Goal: Communication & Community: Answer question/provide support

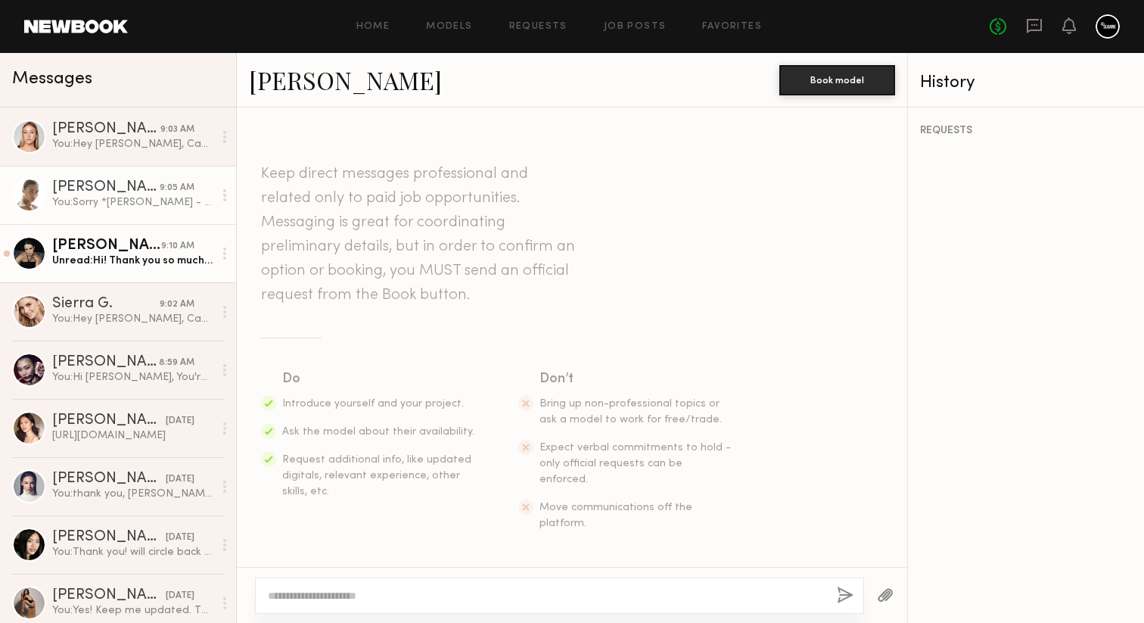
scroll to position [2726, 0]
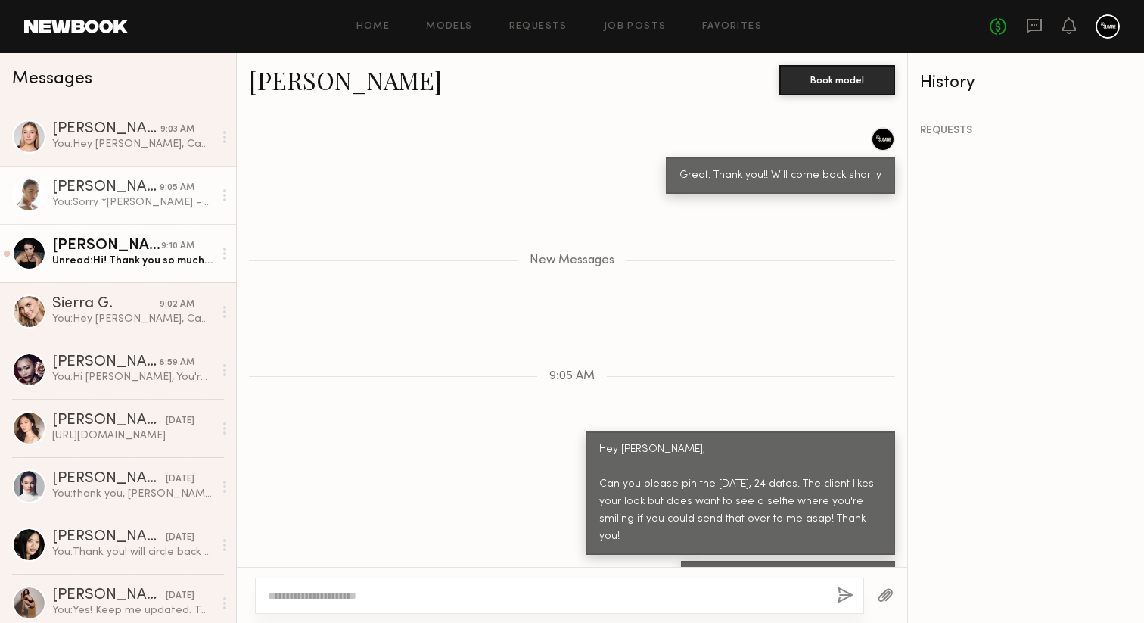
click at [138, 265] on div "Unread: Hi! Thank you so much, these are the great news! Sure I will hold this …" at bounding box center [132, 261] width 161 height 14
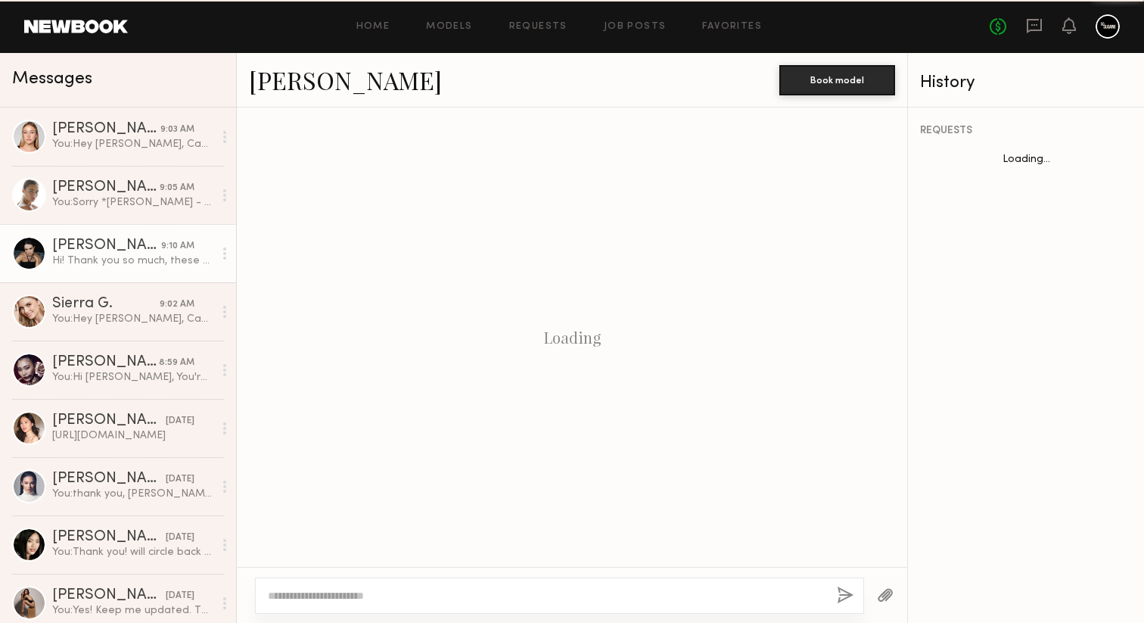
scroll to position [1889, 0]
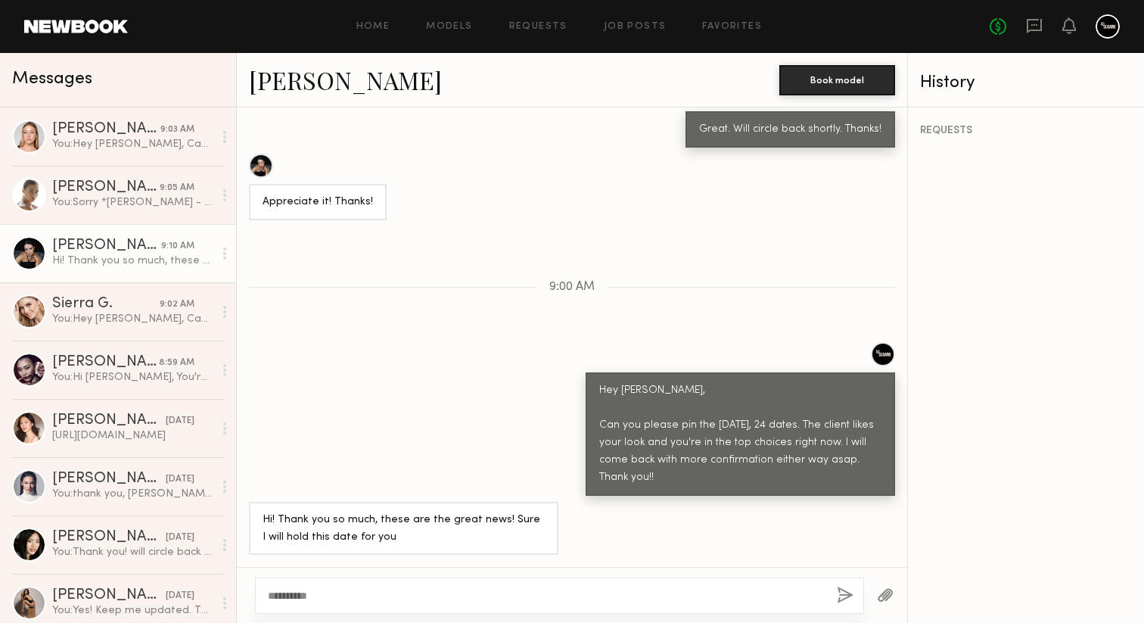
type textarea "**********"
click at [846, 596] on button "button" at bounding box center [845, 595] width 17 height 19
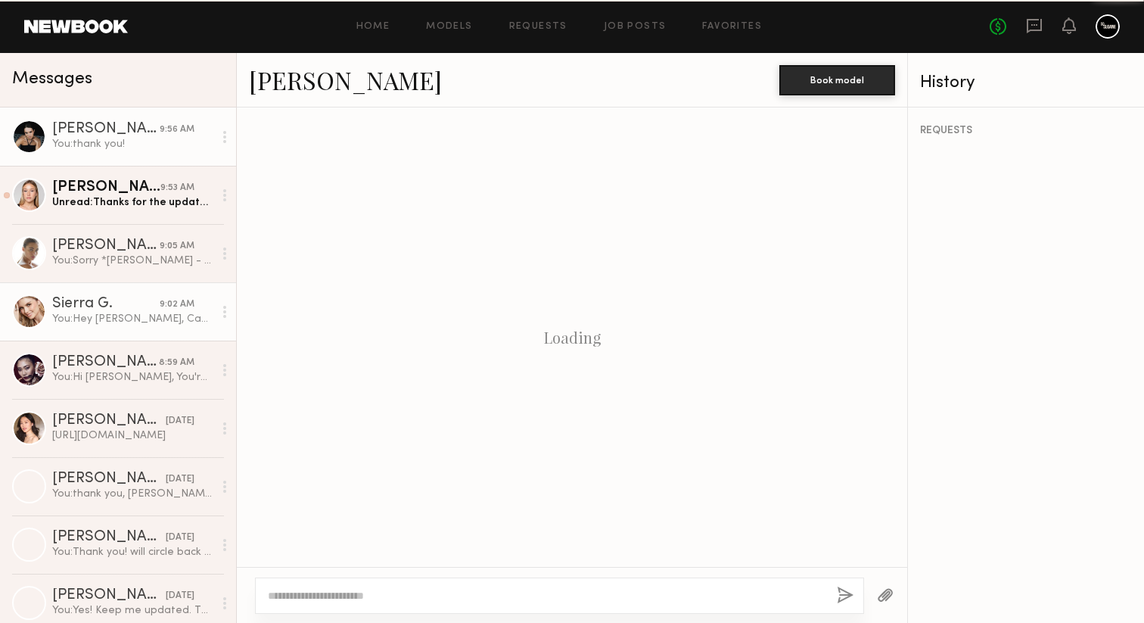
scroll to position [1654, 0]
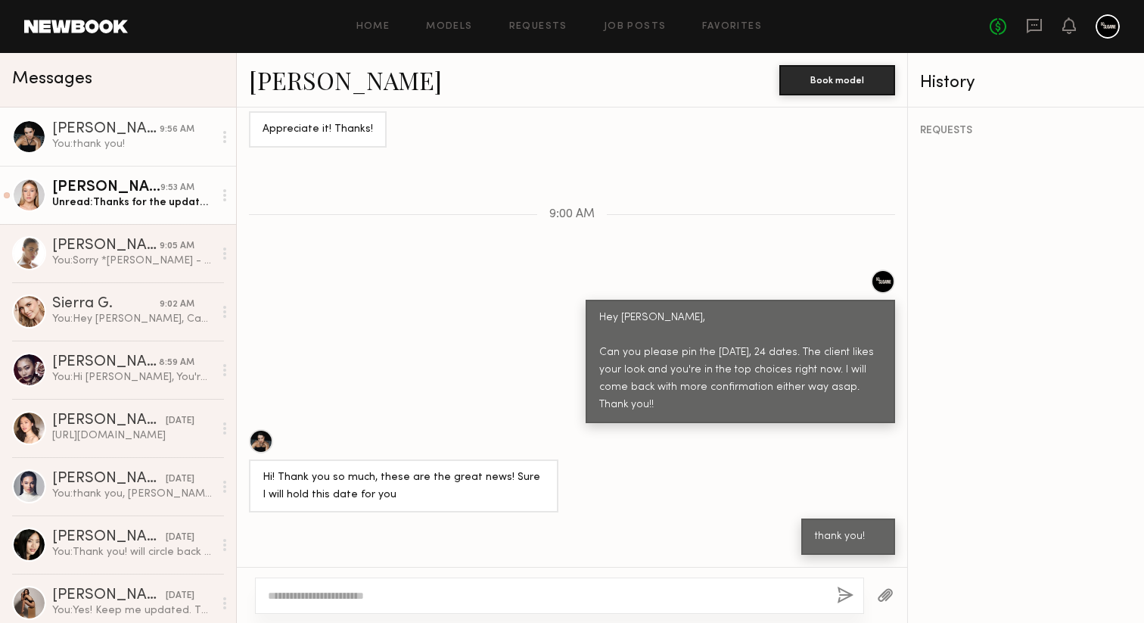
click at [144, 201] on div "Unread: Thanks for the update! Just want to double check, your message was addr…" at bounding box center [132, 202] width 161 height 14
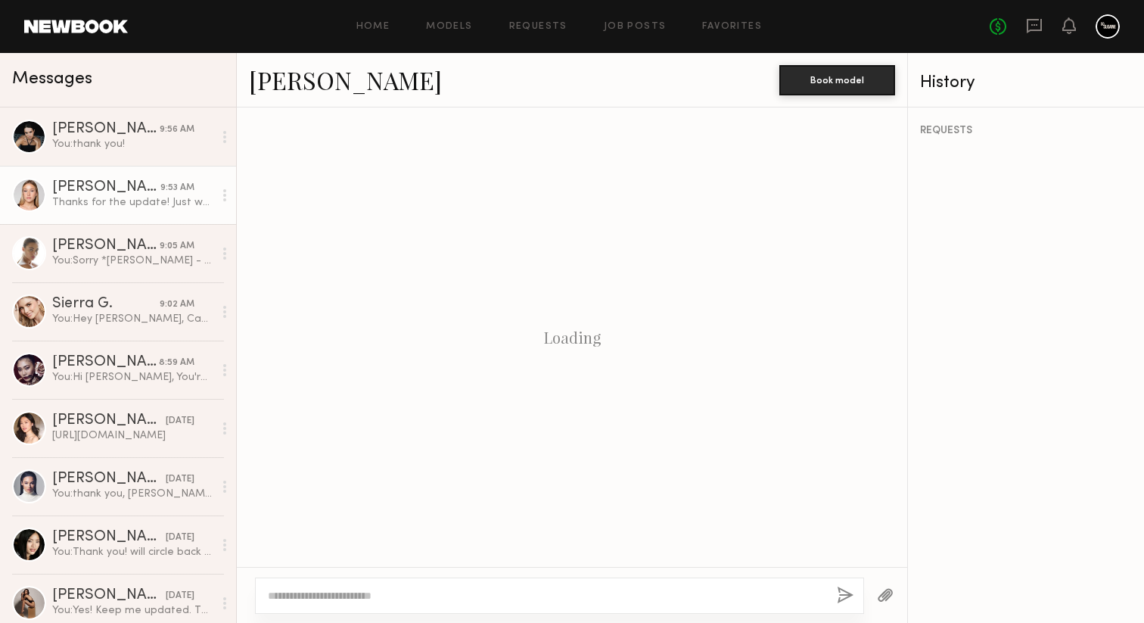
scroll to position [2434, 0]
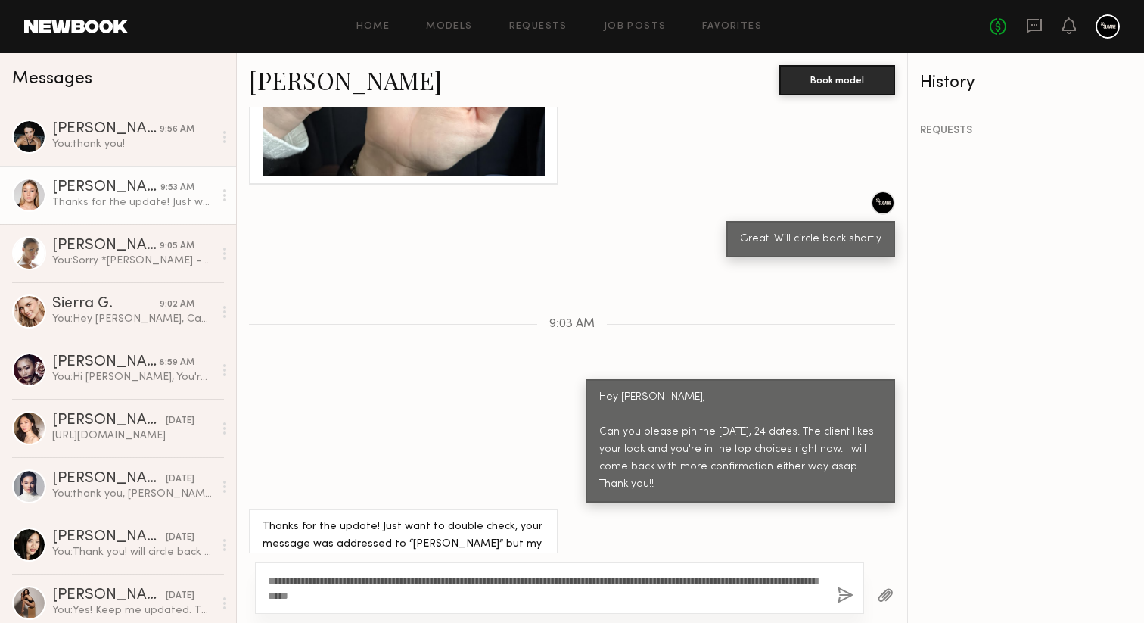
type textarea "**********"
click at [841, 589] on button "button" at bounding box center [845, 595] width 17 height 19
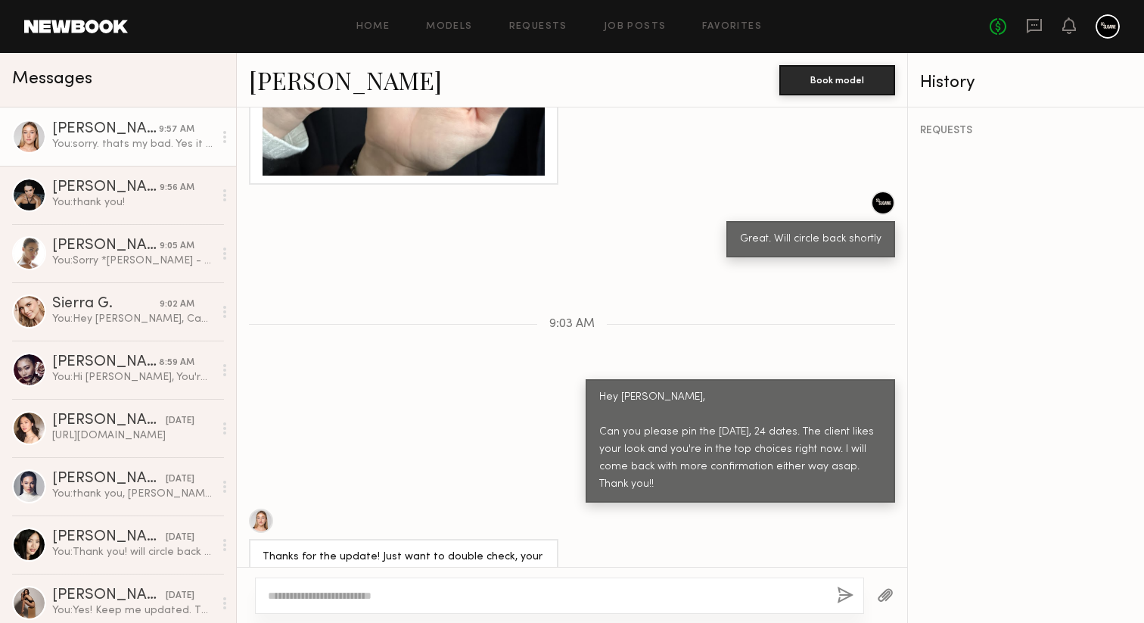
scroll to position [2657, 0]
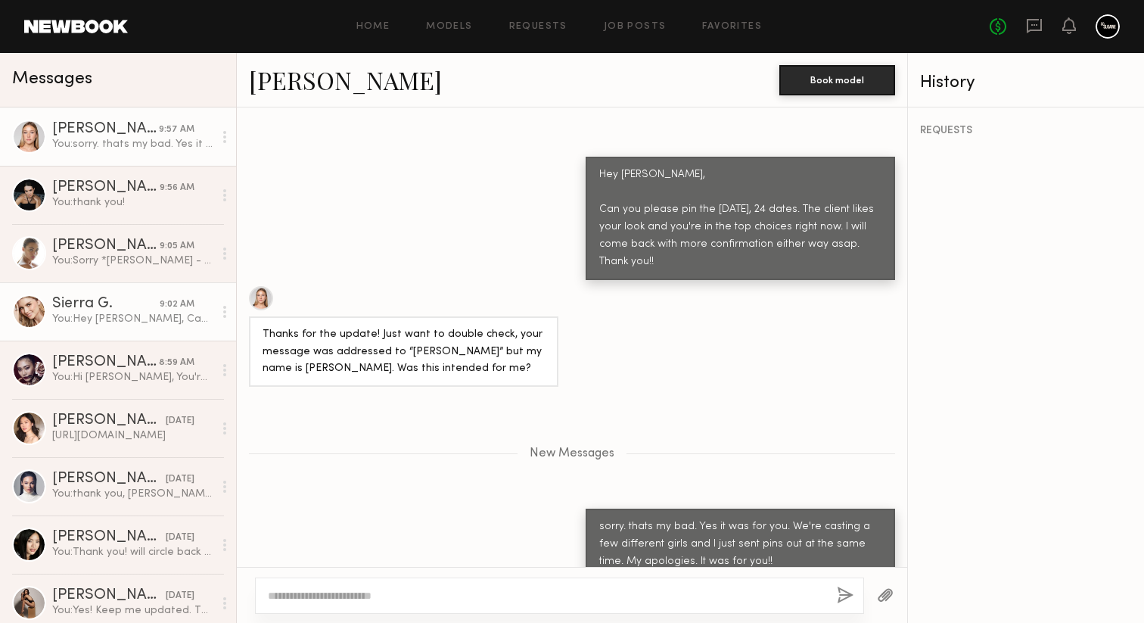
click at [157, 302] on div "Sierra G." at bounding box center [105, 304] width 107 height 15
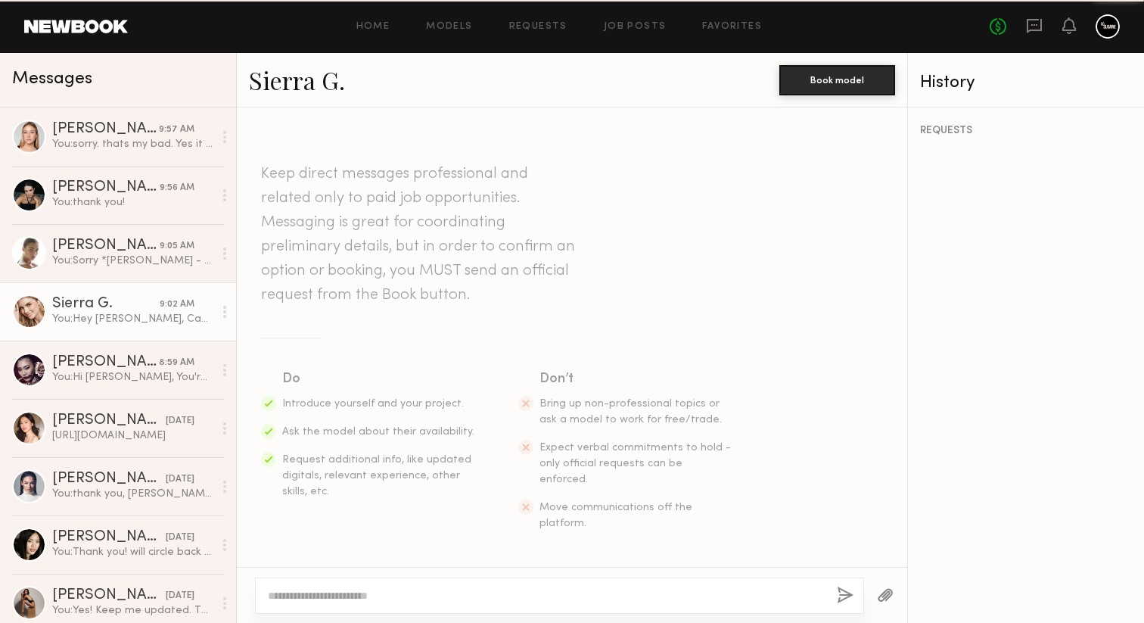
scroll to position [2586, 0]
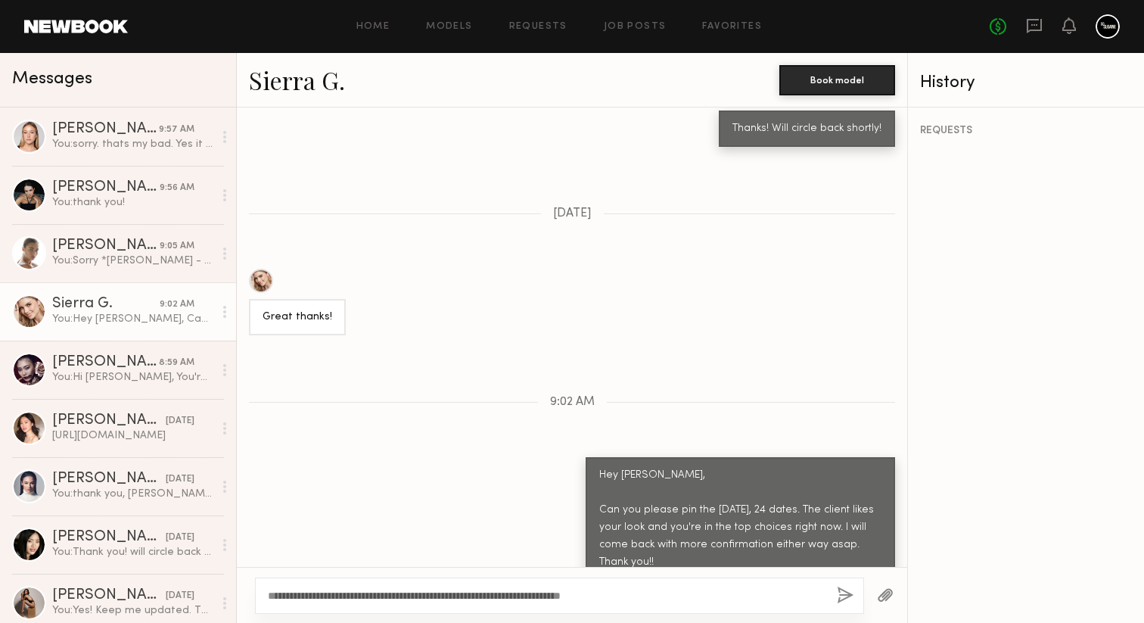
click at [589, 598] on textarea "**********" at bounding box center [546, 595] width 557 height 15
click at [692, 593] on textarea "**********" at bounding box center [546, 595] width 557 height 15
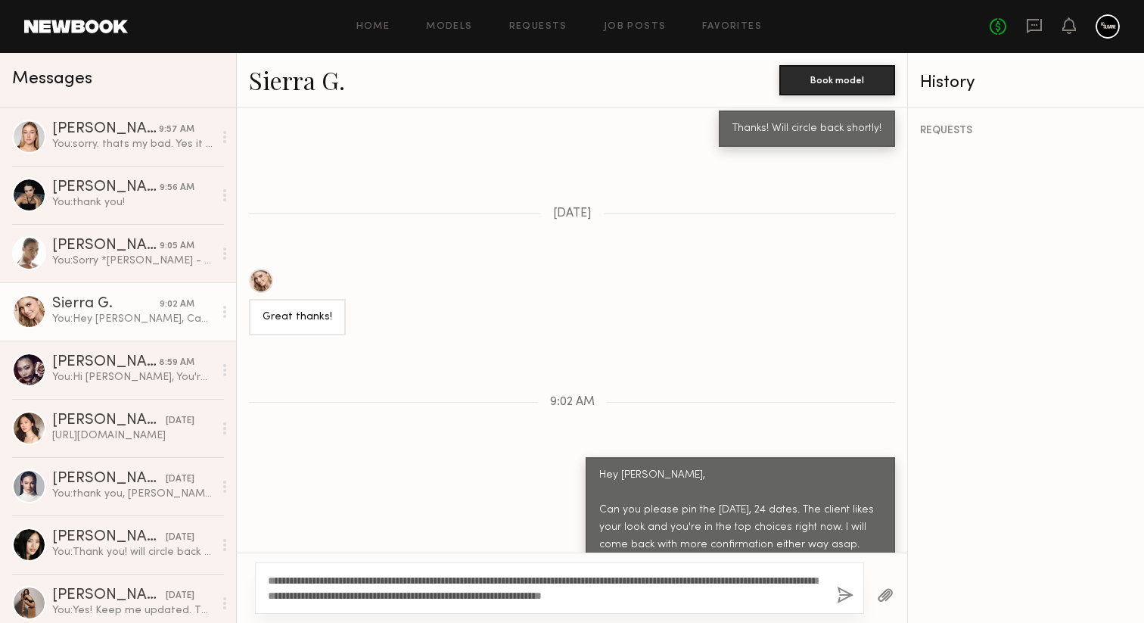
type textarea "**********"
click at [841, 594] on button "button" at bounding box center [845, 595] width 17 height 19
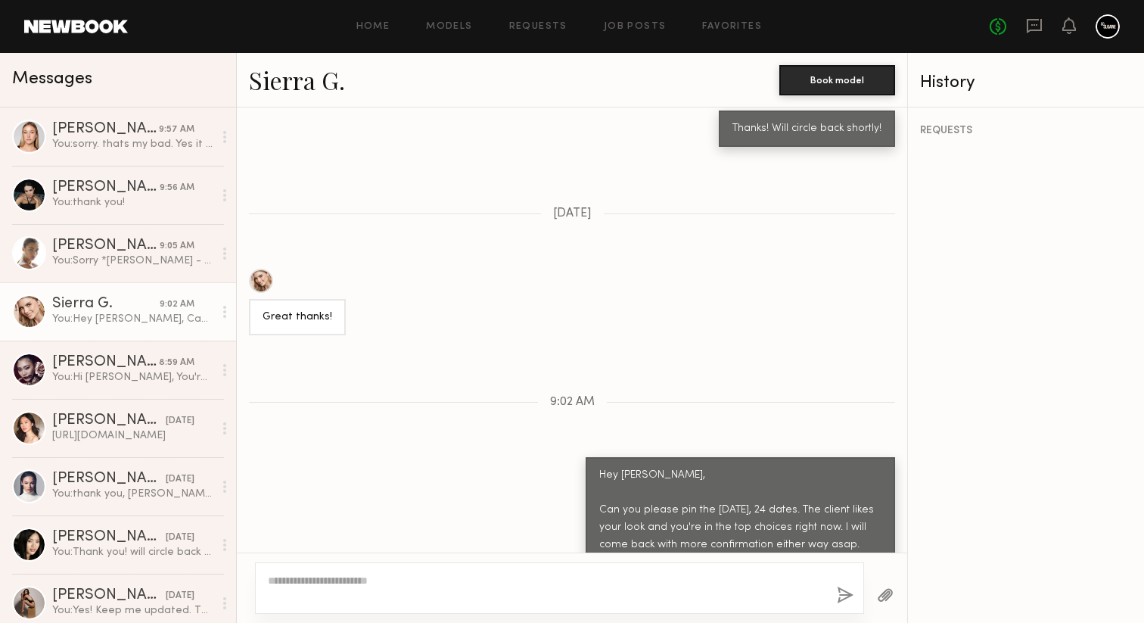
scroll to position [2826, 0]
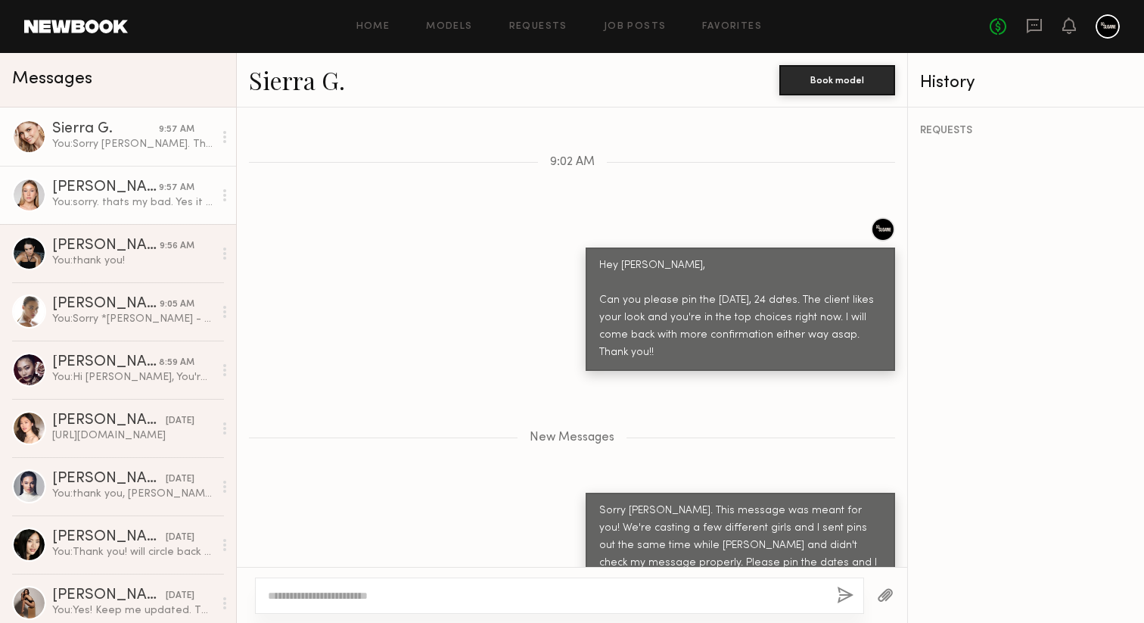
click at [134, 198] on div "You: sorry. thats my bad. Yes it was for you. We're casting a few different gir…" at bounding box center [132, 202] width 161 height 14
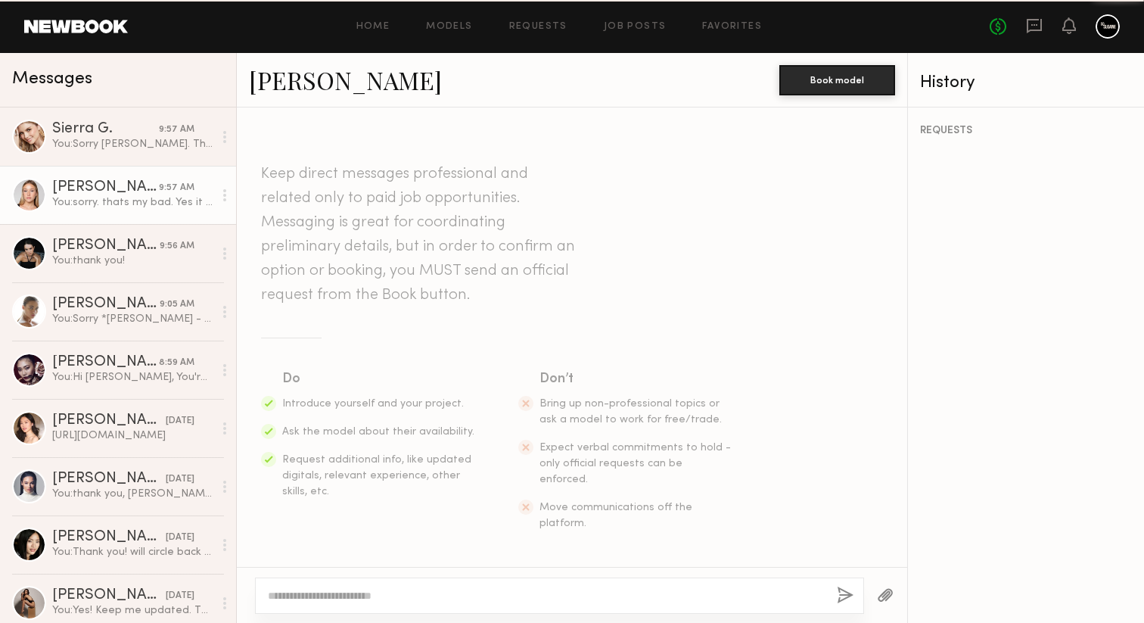
scroll to position [2542, 0]
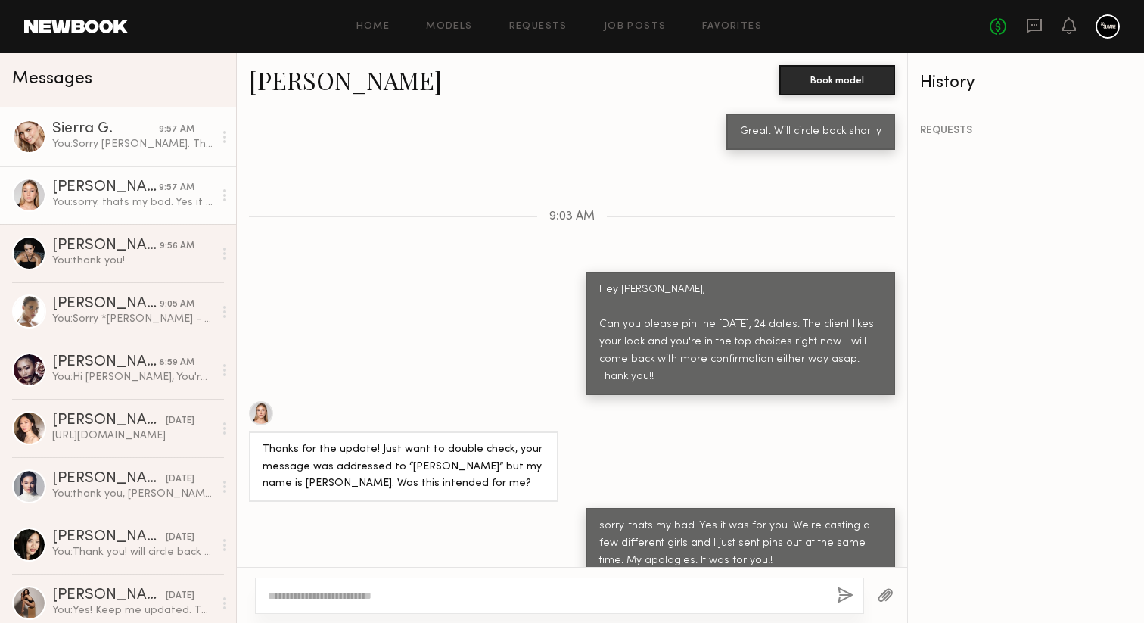
click at [151, 148] on div "You: Sorry Sierra. This message was meant for you! We're casting a few differen…" at bounding box center [132, 144] width 161 height 14
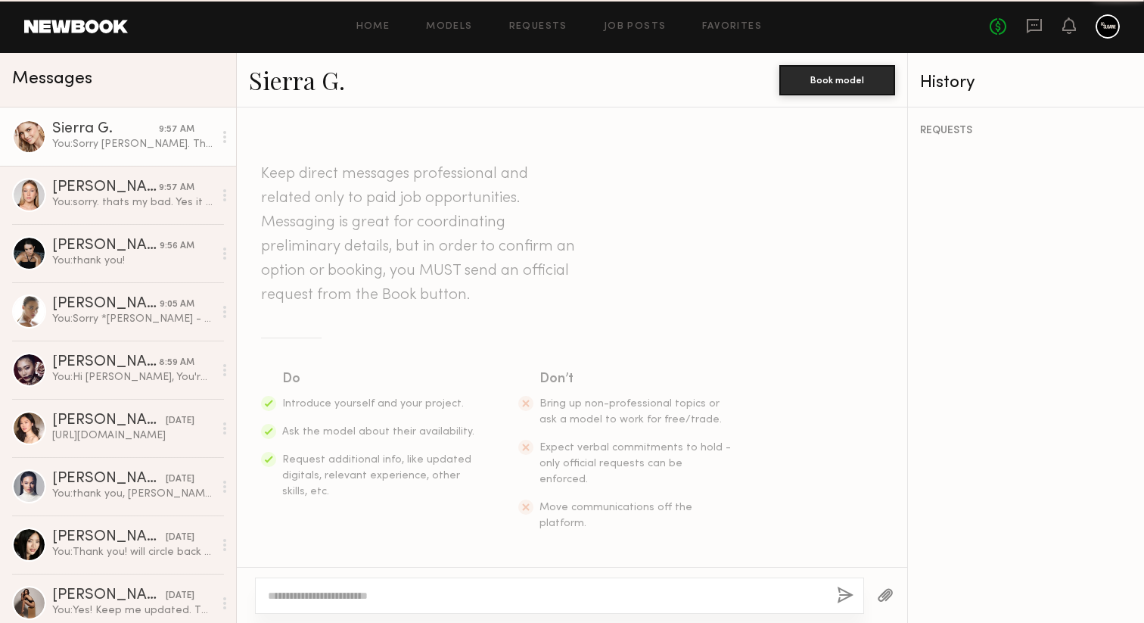
scroll to position [2711, 0]
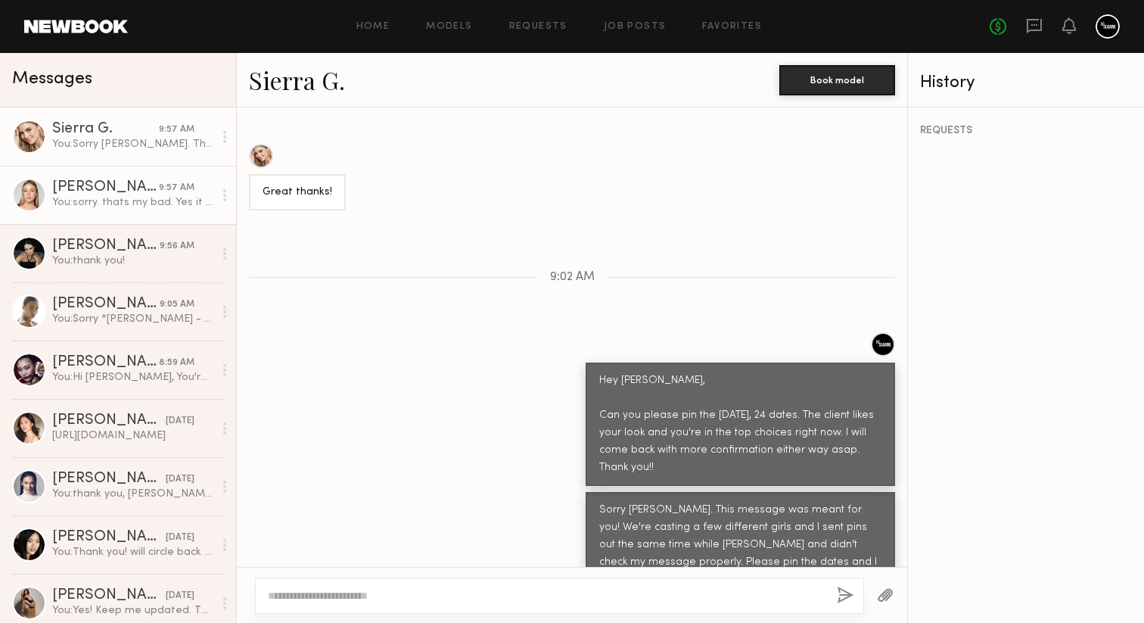
click at [140, 196] on div "You: sorry. thats my bad. Yes it was for you. We're casting a few different gir…" at bounding box center [132, 202] width 161 height 14
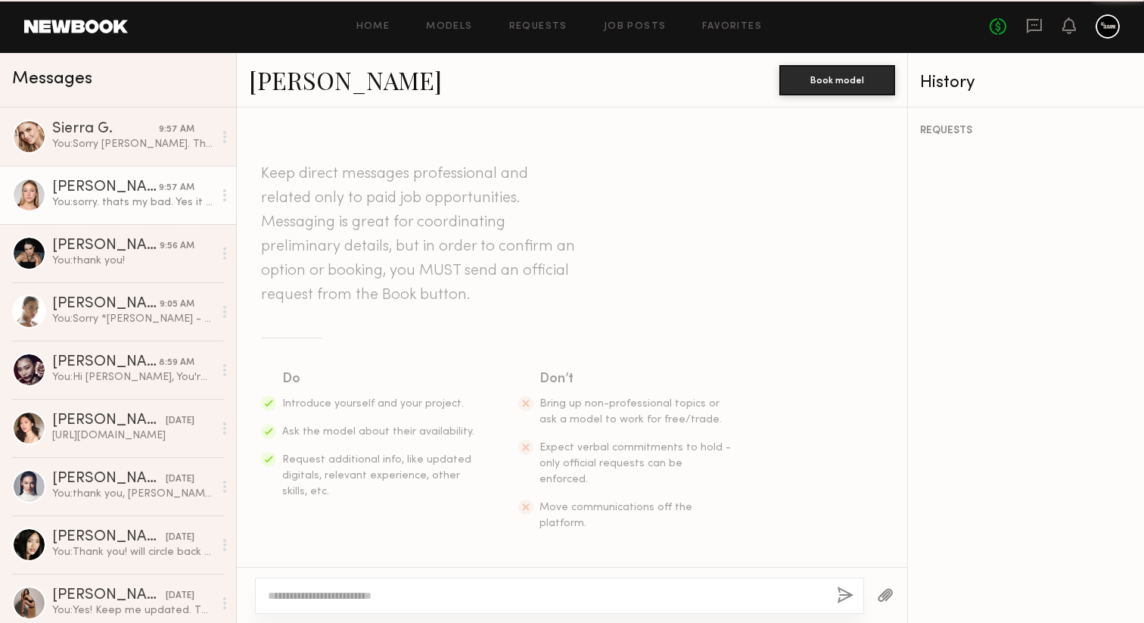
scroll to position [2542, 0]
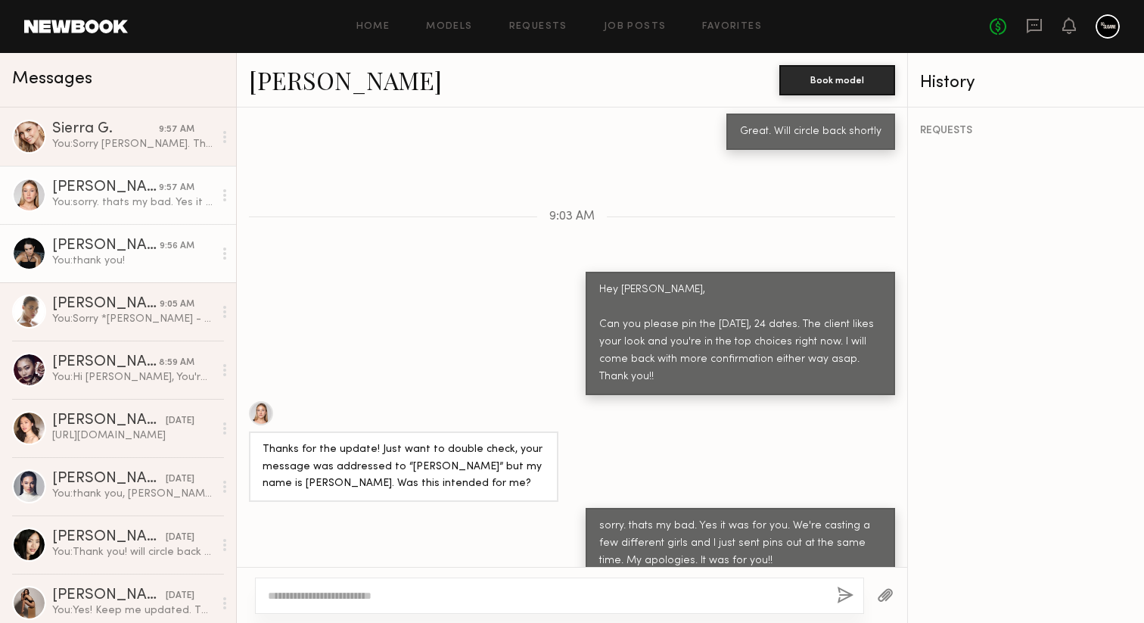
click at [140, 242] on div "[PERSON_NAME]" at bounding box center [105, 245] width 107 height 15
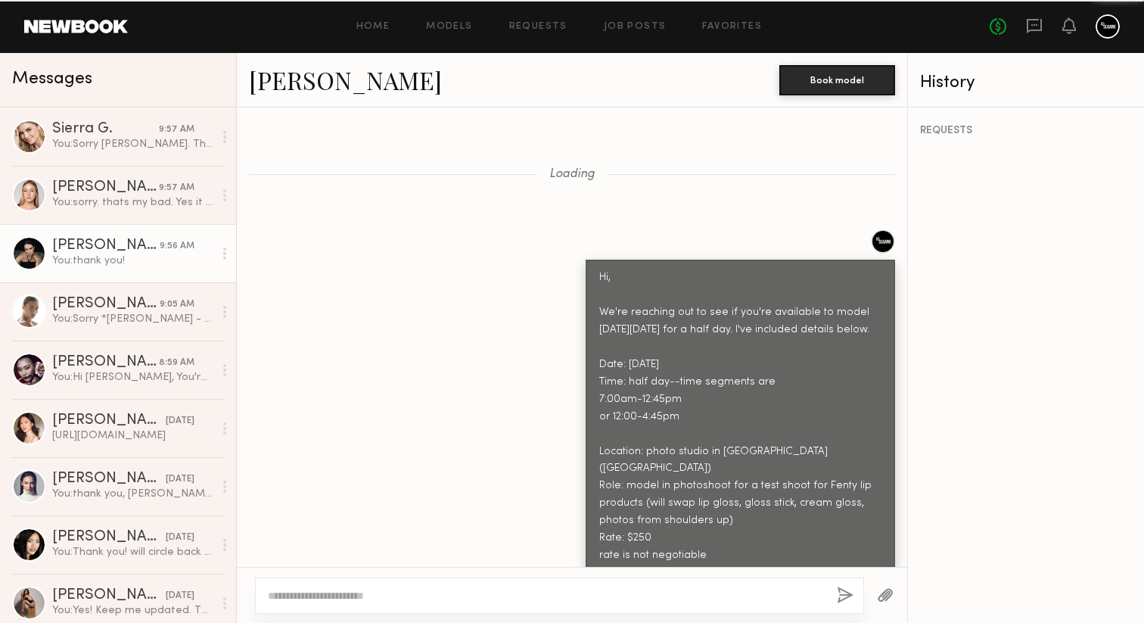
scroll to position [4925, 0]
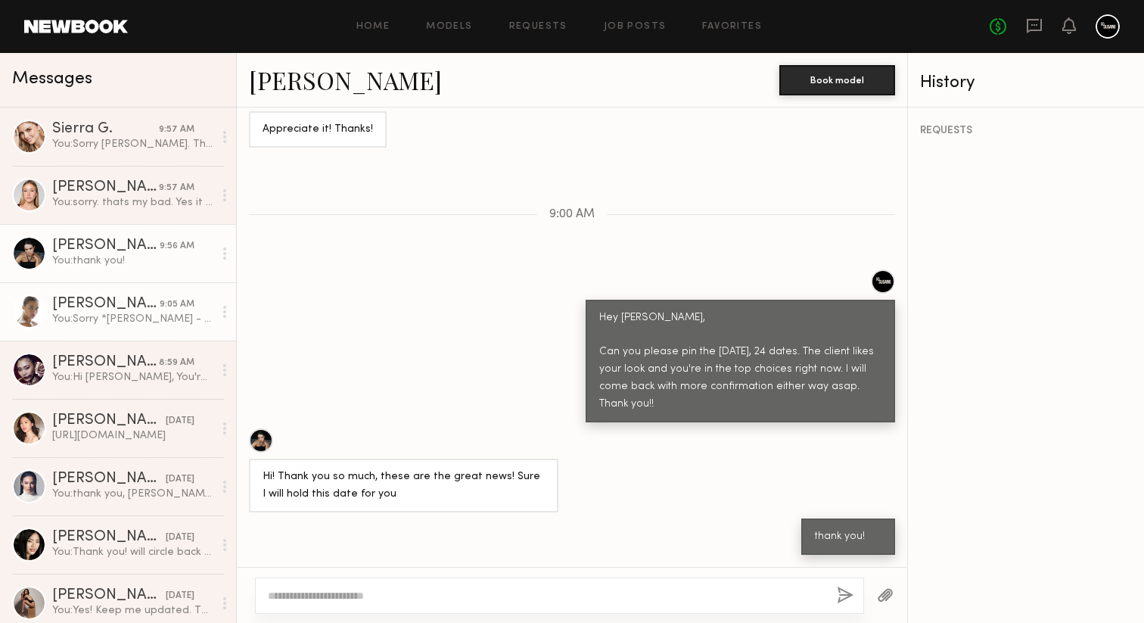
click at [141, 310] on div "[PERSON_NAME]" at bounding box center [105, 304] width 107 height 15
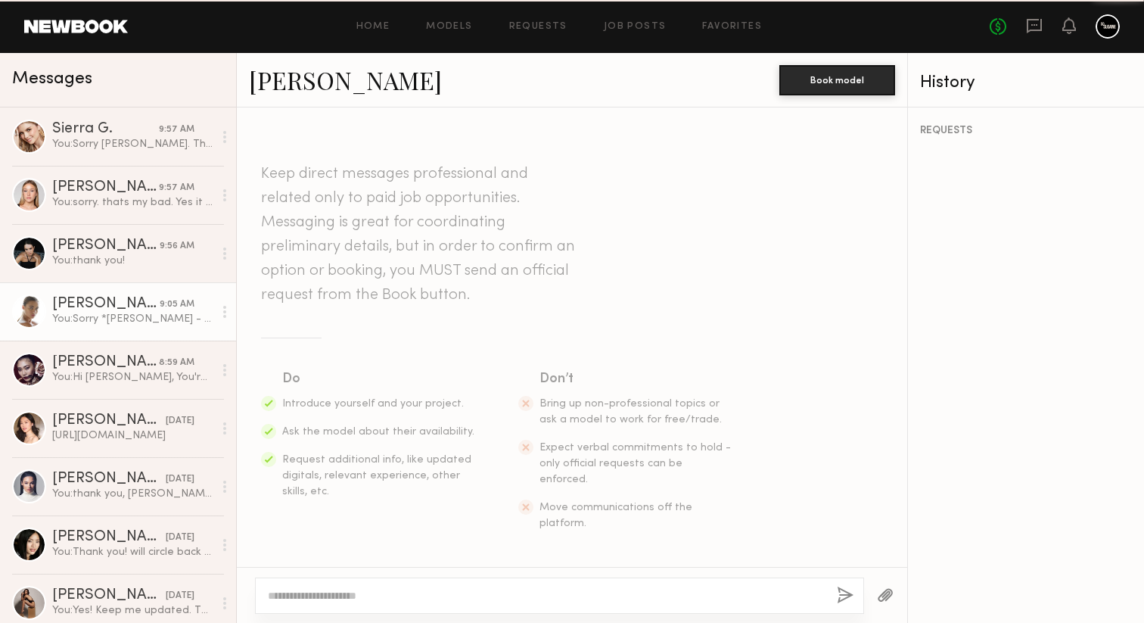
scroll to position [2611, 0]
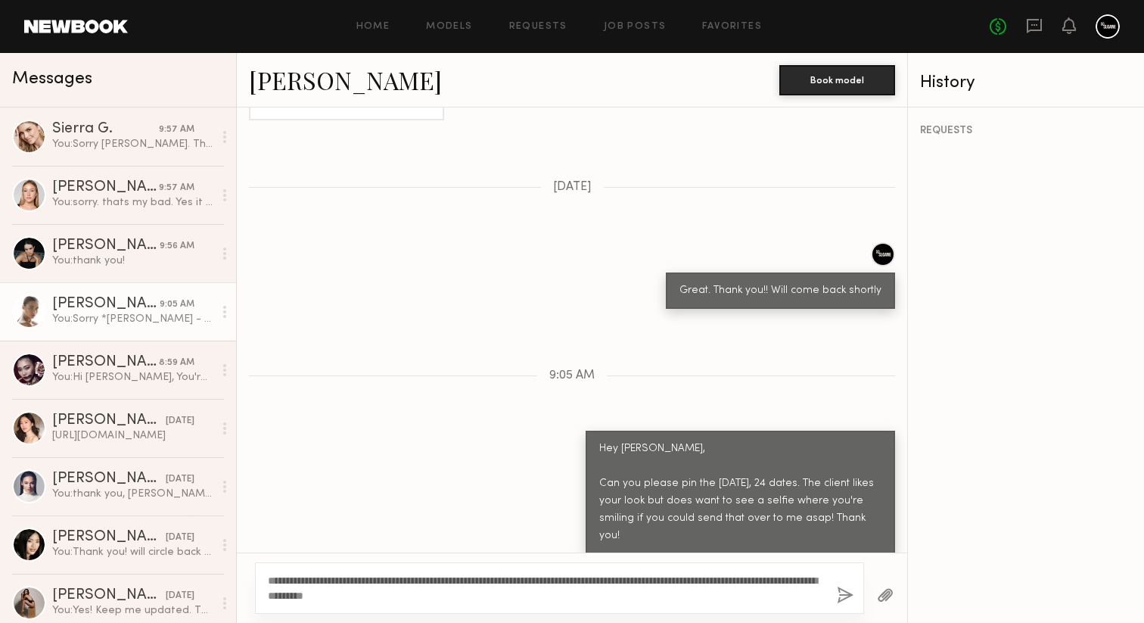
click at [334, 596] on textarea "**********" at bounding box center [546, 588] width 557 height 30
type textarea "**********"
click at [844, 595] on button "button" at bounding box center [845, 595] width 17 height 19
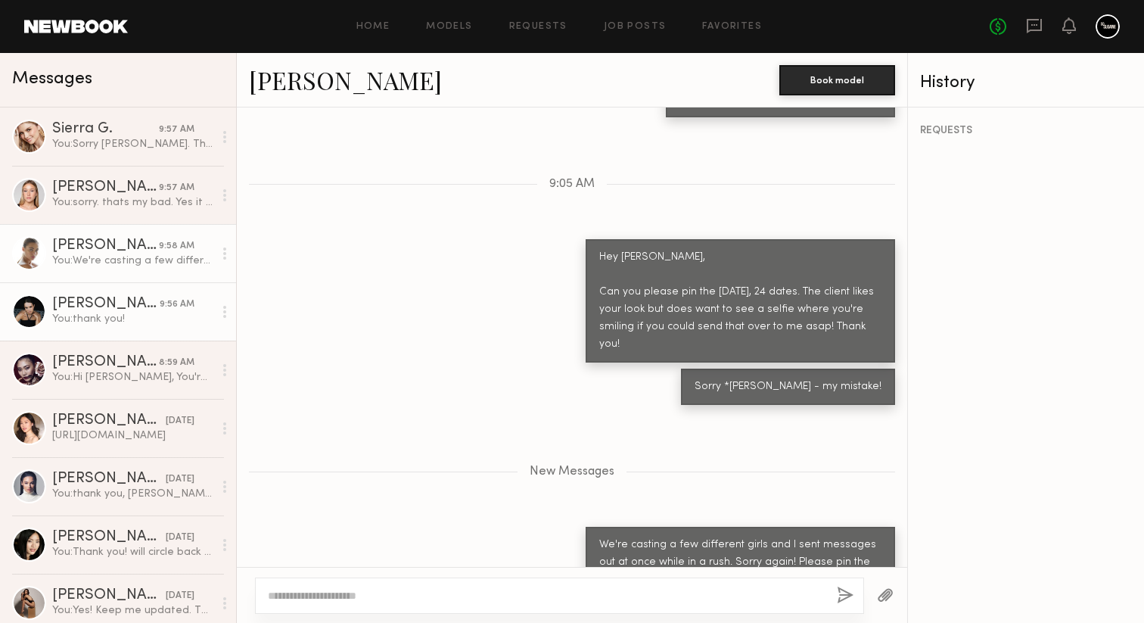
click at [145, 325] on div "You: thank you!" at bounding box center [132, 319] width 161 height 14
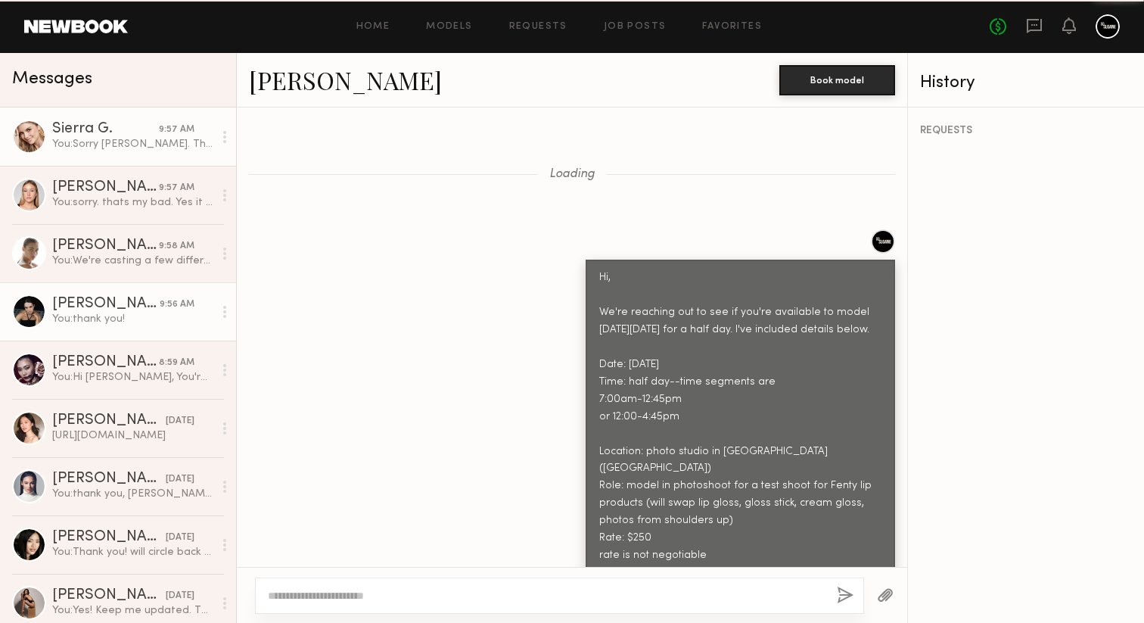
scroll to position [4925, 0]
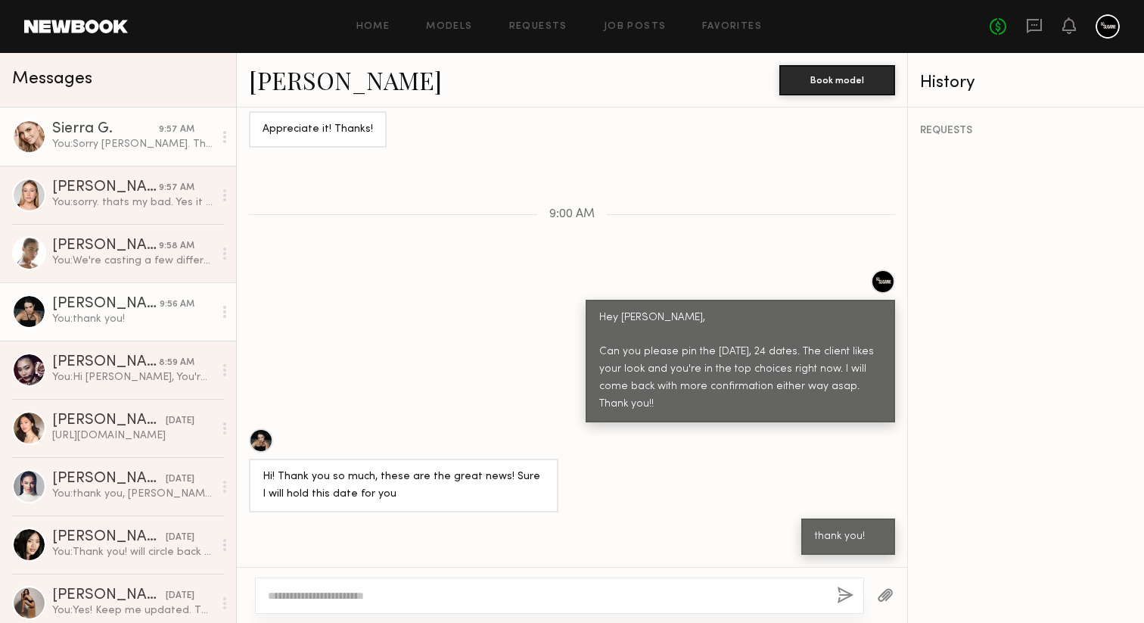
click at [121, 155] on link "Sierra G. 9:57 AM You: Sorry Sierra. This message was meant for you! We're cast…" at bounding box center [118, 136] width 236 height 58
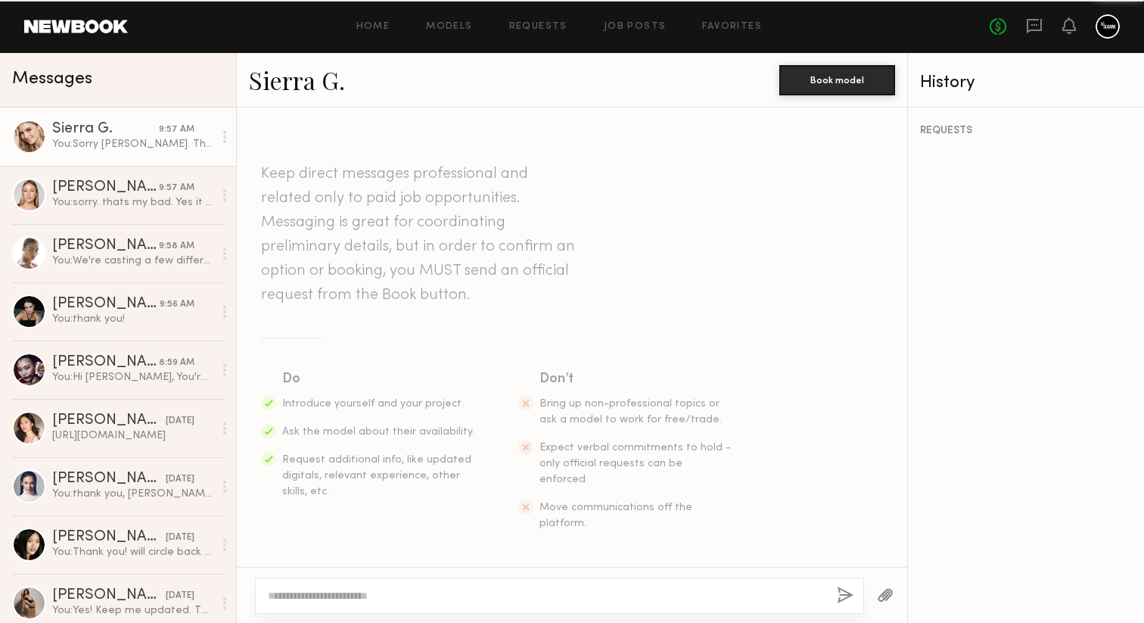
scroll to position [2711, 0]
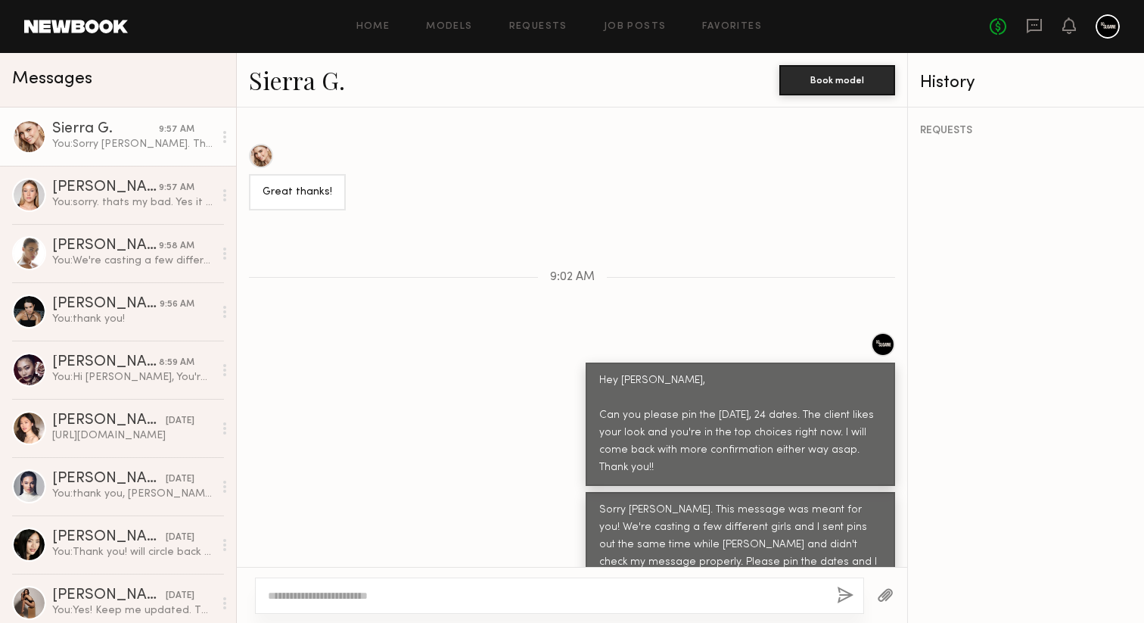
click at [119, 136] on div "Sierra G." at bounding box center [105, 129] width 107 height 15
click at [122, 184] on div "[PERSON_NAME]" at bounding box center [105, 187] width 107 height 15
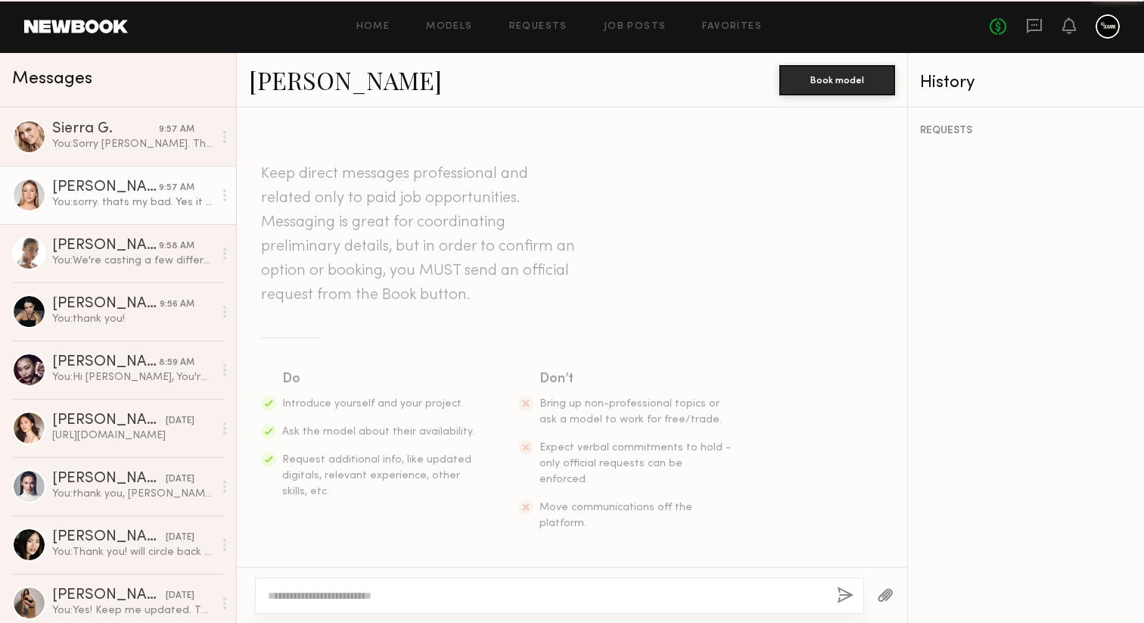
scroll to position [2542, 0]
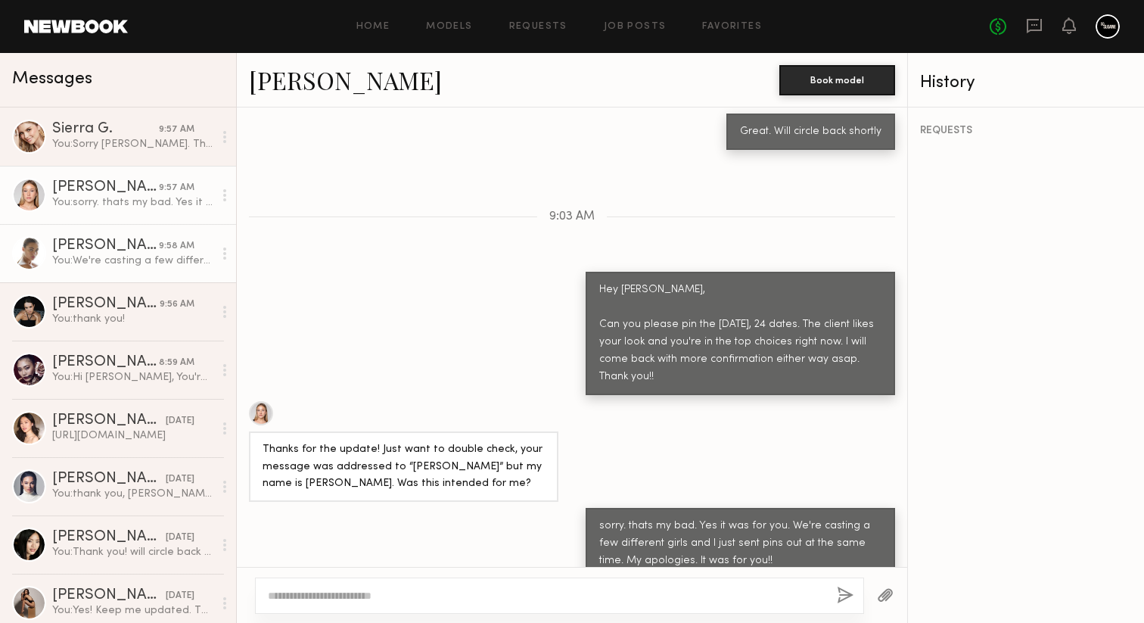
click at [132, 246] on div "[PERSON_NAME]" at bounding box center [105, 245] width 107 height 15
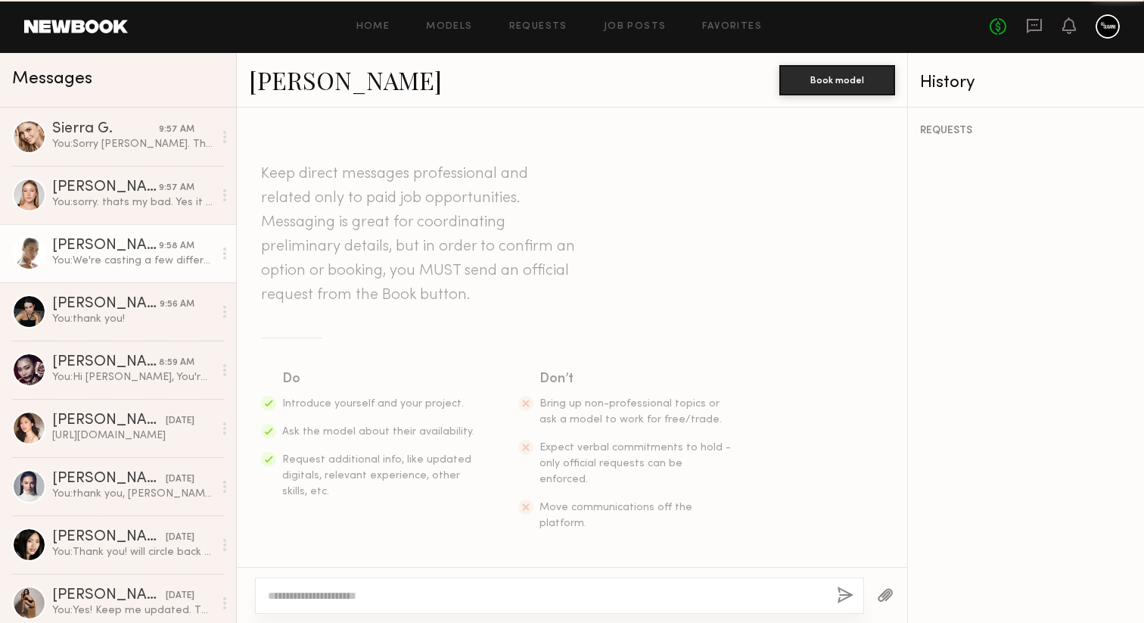
scroll to position [2687, 0]
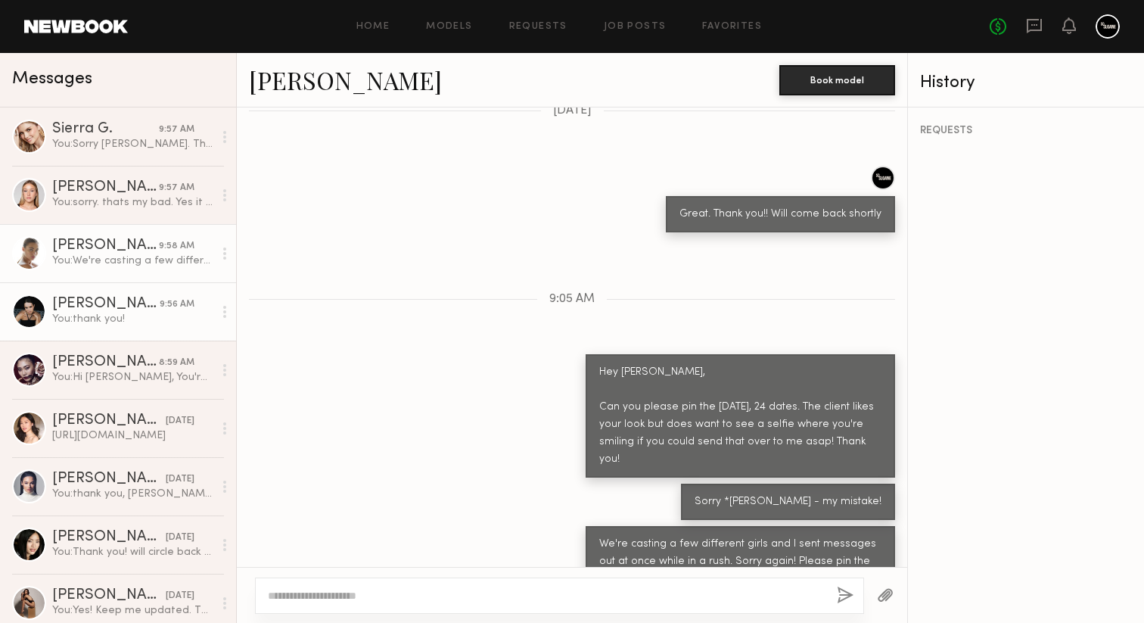
click at [148, 314] on div "You: thank you!" at bounding box center [132, 319] width 161 height 14
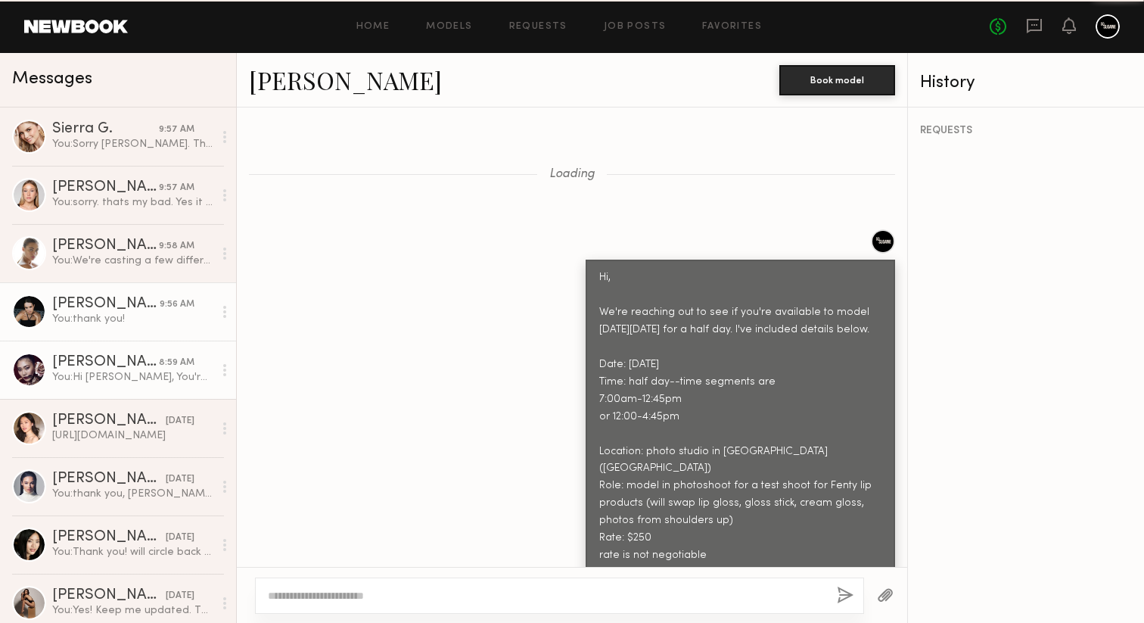
scroll to position [4925, 0]
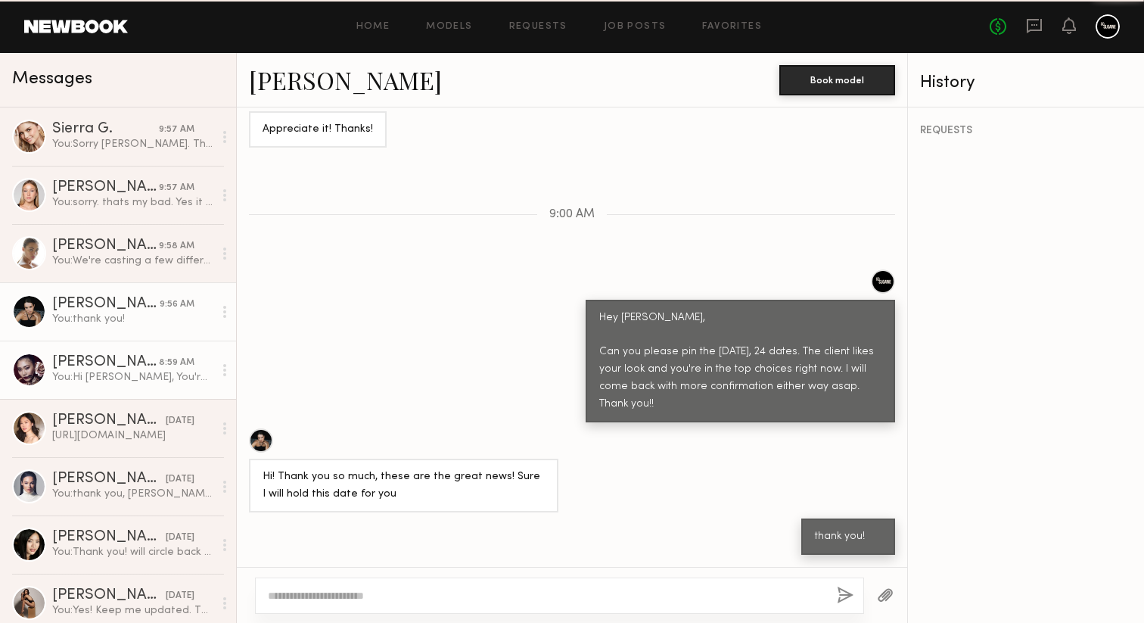
click at [147, 365] on div "[PERSON_NAME]" at bounding box center [105, 362] width 107 height 15
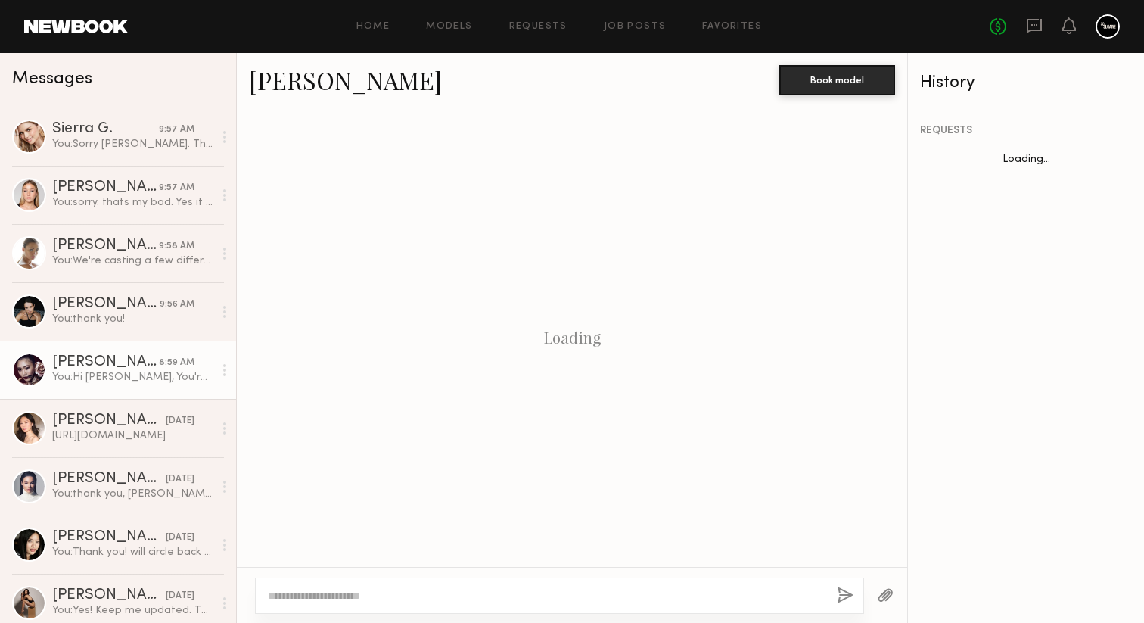
scroll to position [1968, 0]
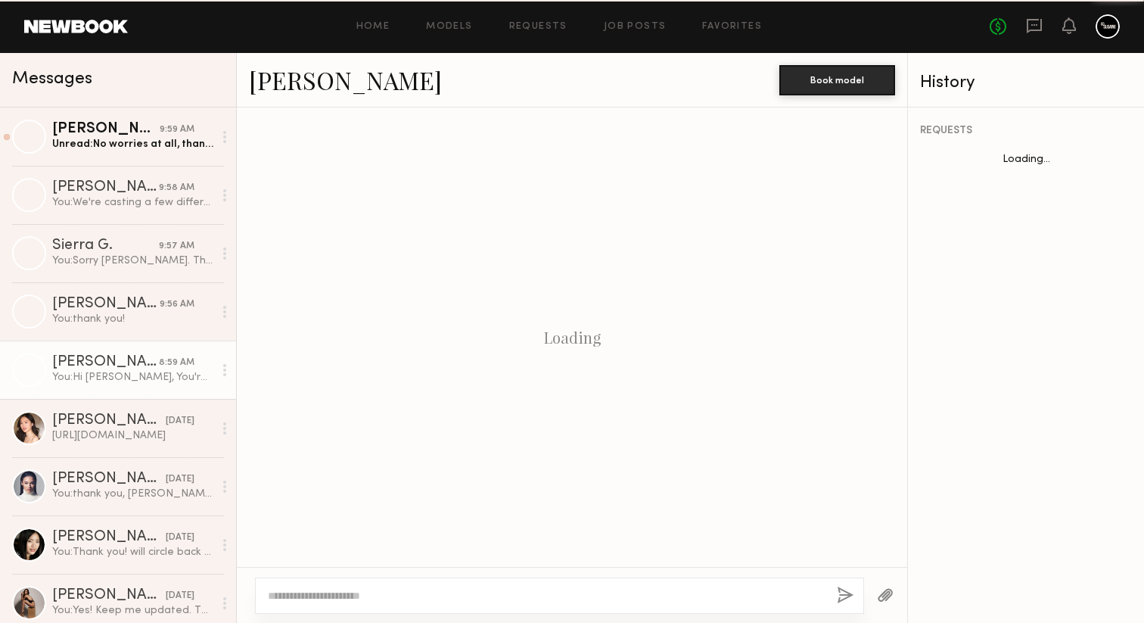
scroll to position [1968, 0]
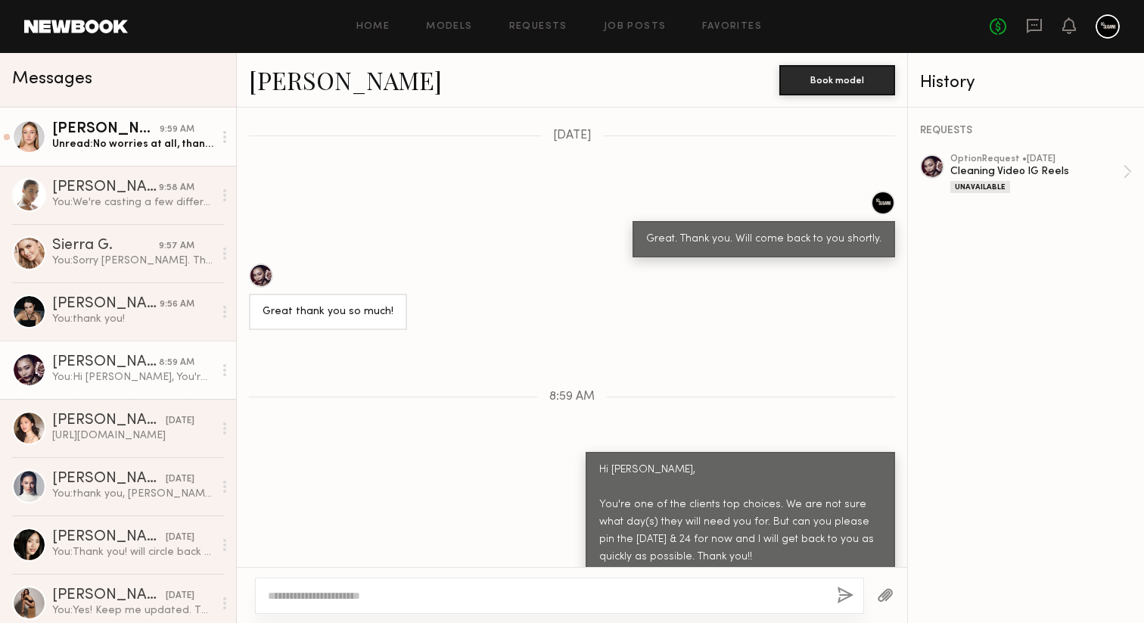
click at [126, 140] on div "Unread: No worries at all, thank you for confirming! I’ve pinned [DATE]-[DATE] …" at bounding box center [132, 144] width 161 height 14
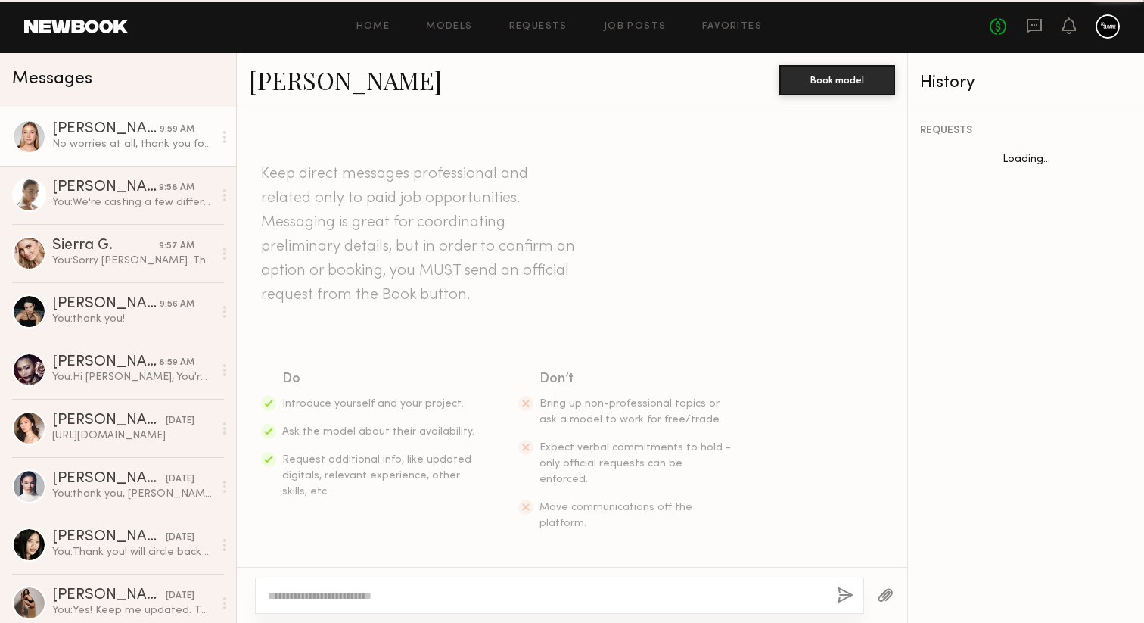
scroll to position [2649, 0]
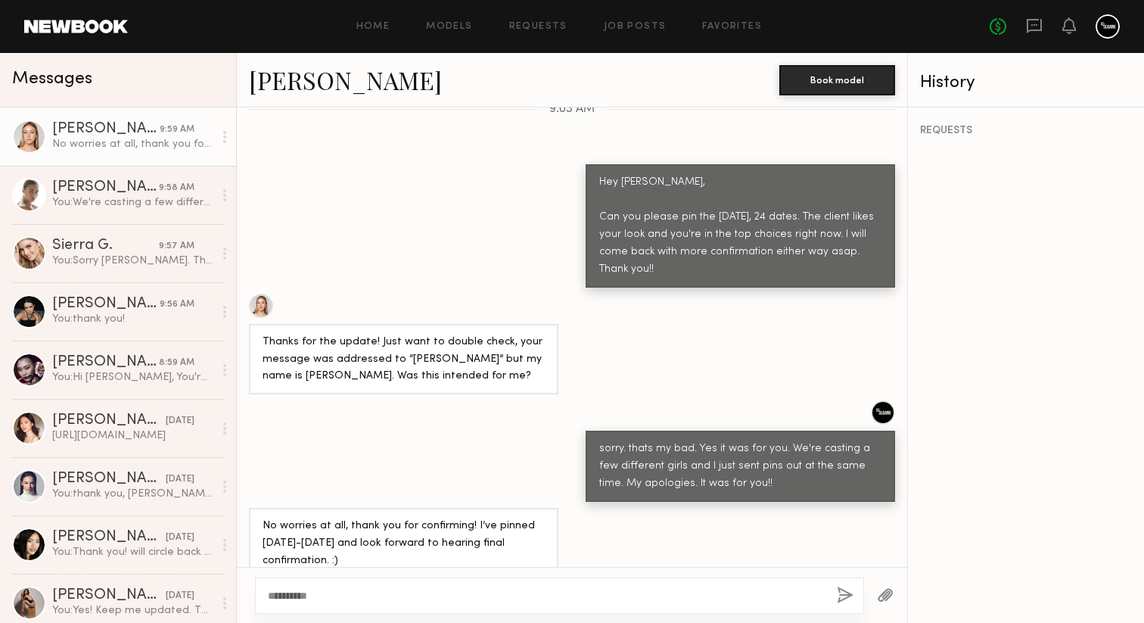
type textarea "**********"
click at [841, 595] on button "button" at bounding box center [845, 595] width 17 height 19
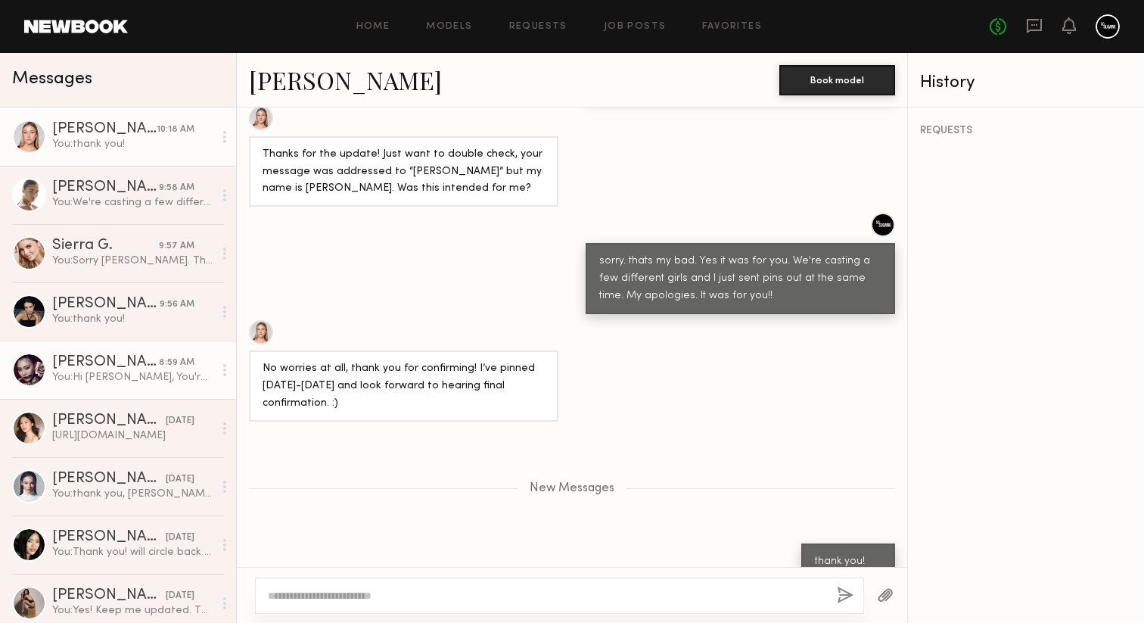
click at [159, 373] on div "You: Hi Leah, You're one of the clients top choices. We are not sure what day(s…" at bounding box center [132, 377] width 161 height 14
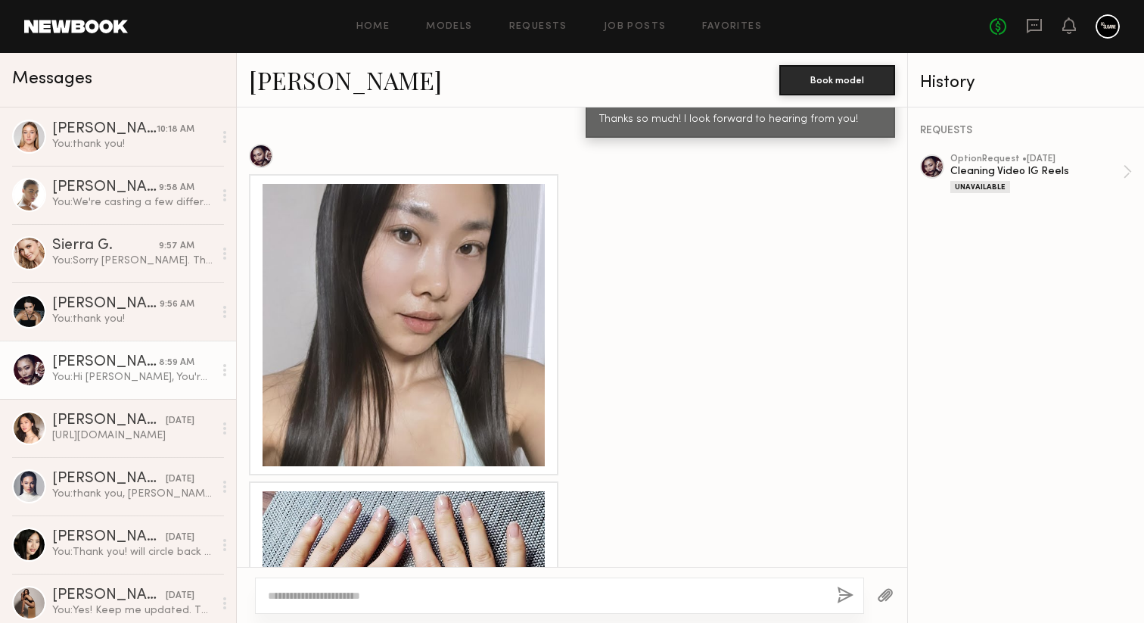
scroll to position [9708, 0]
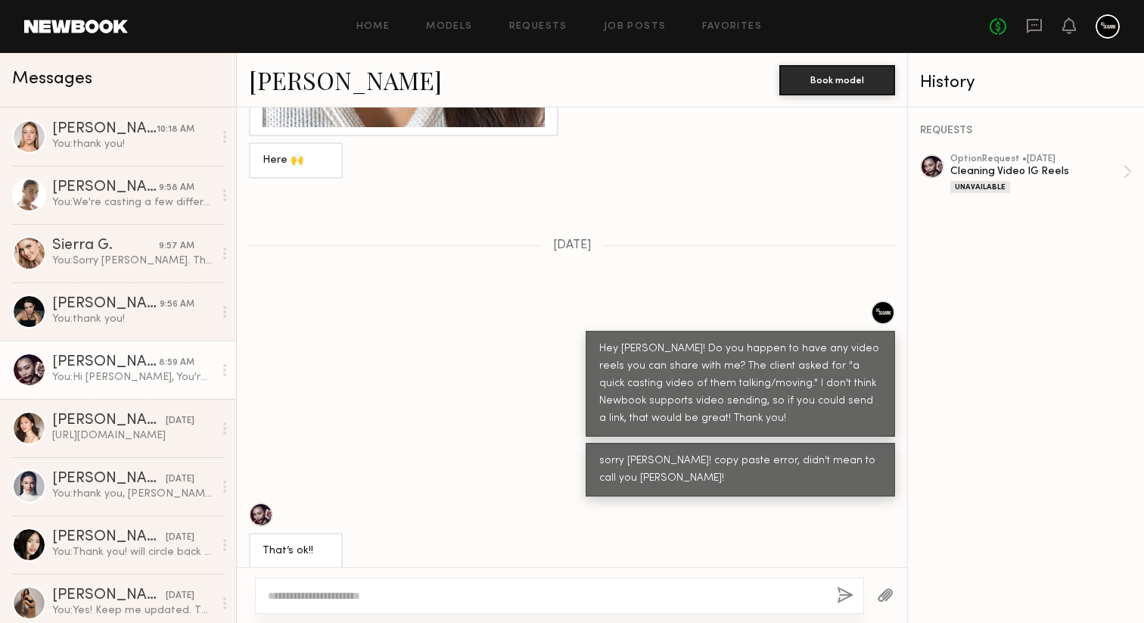
scroll to position [9708, 0]
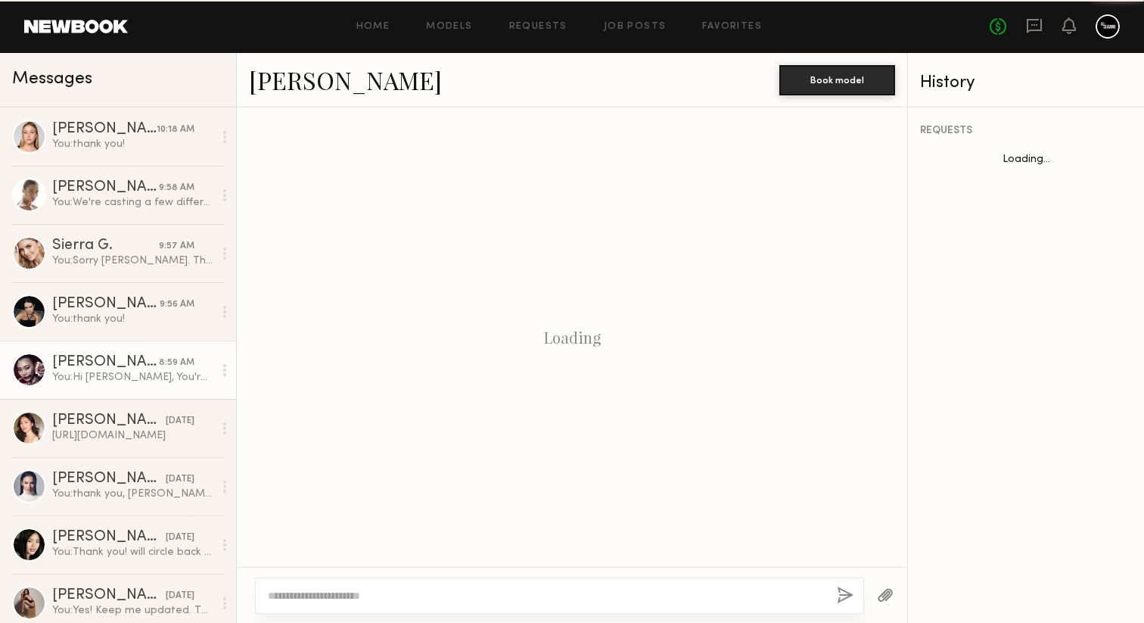
scroll to position [1968, 0]
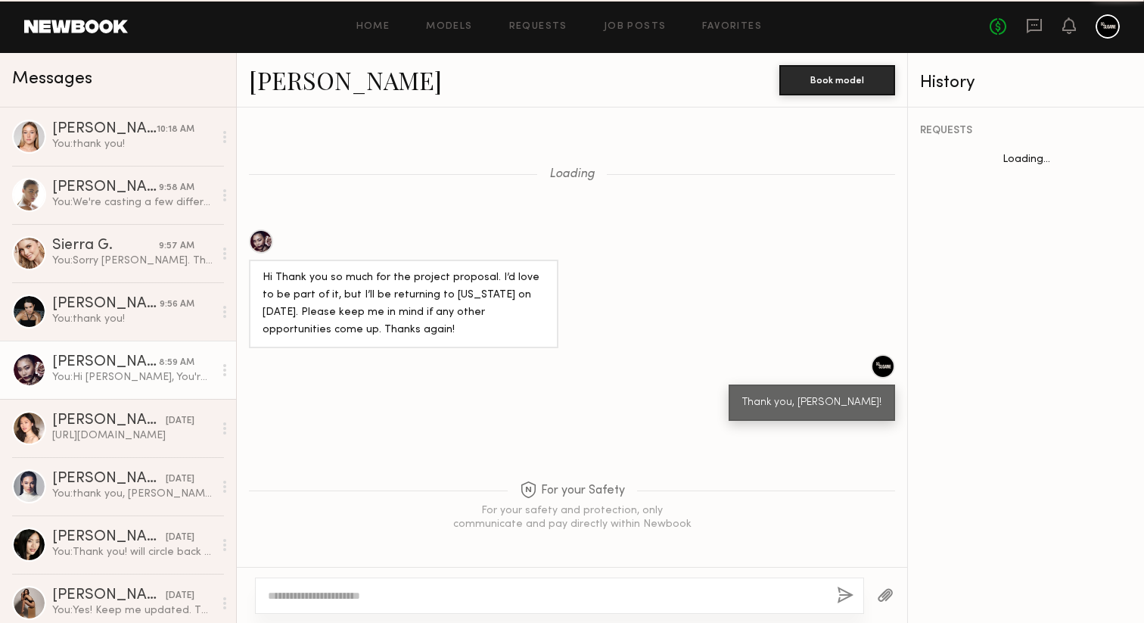
scroll to position [1968, 0]
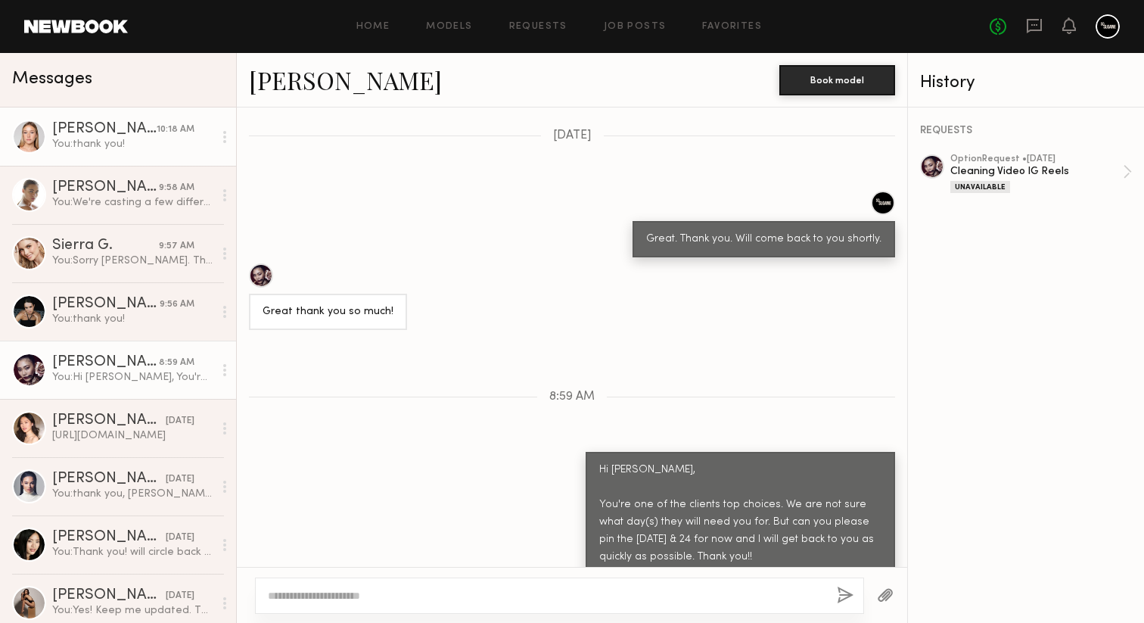
click at [145, 159] on link "Natalie C. 10:18 AM You: thank you!" at bounding box center [118, 136] width 236 height 58
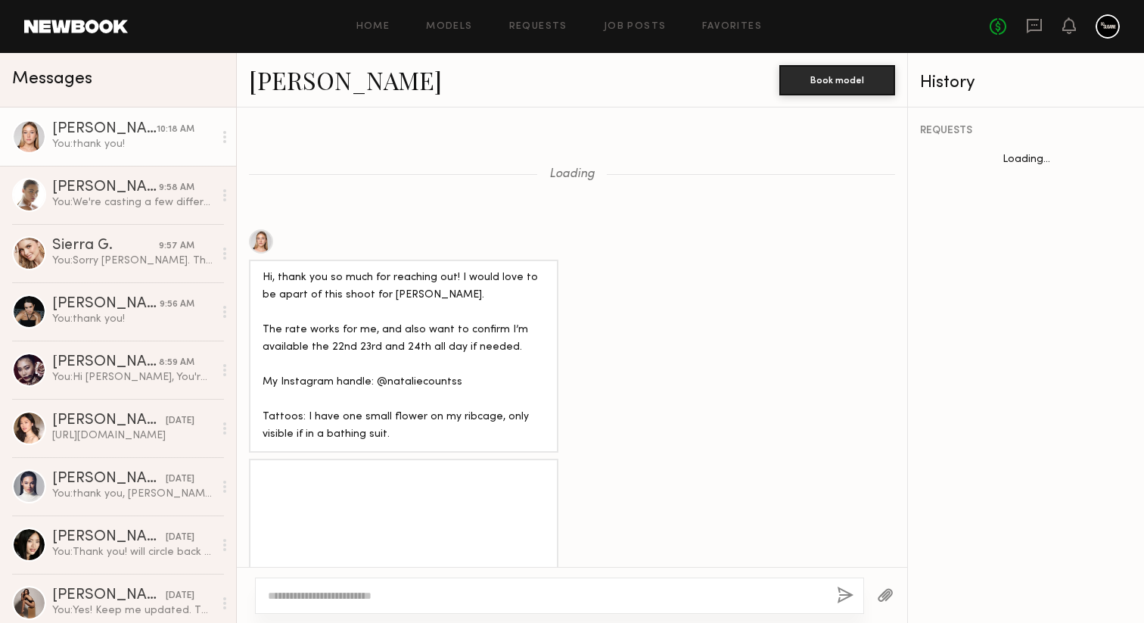
scroll to position [1500, 0]
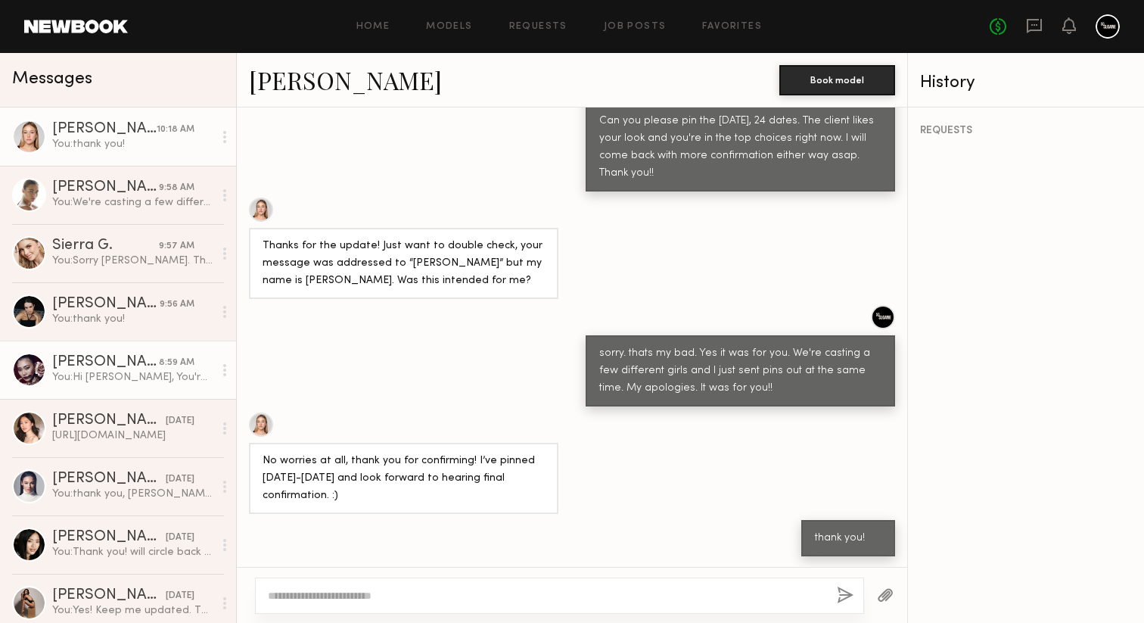
click at [137, 363] on div "[PERSON_NAME]" at bounding box center [105, 362] width 107 height 15
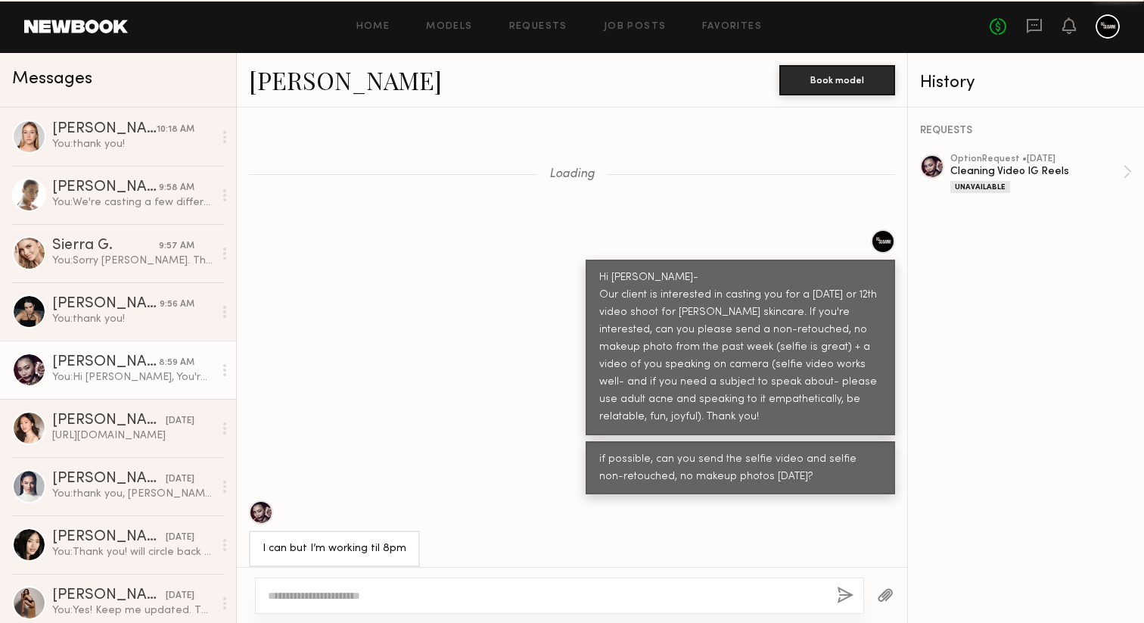
scroll to position [9708, 0]
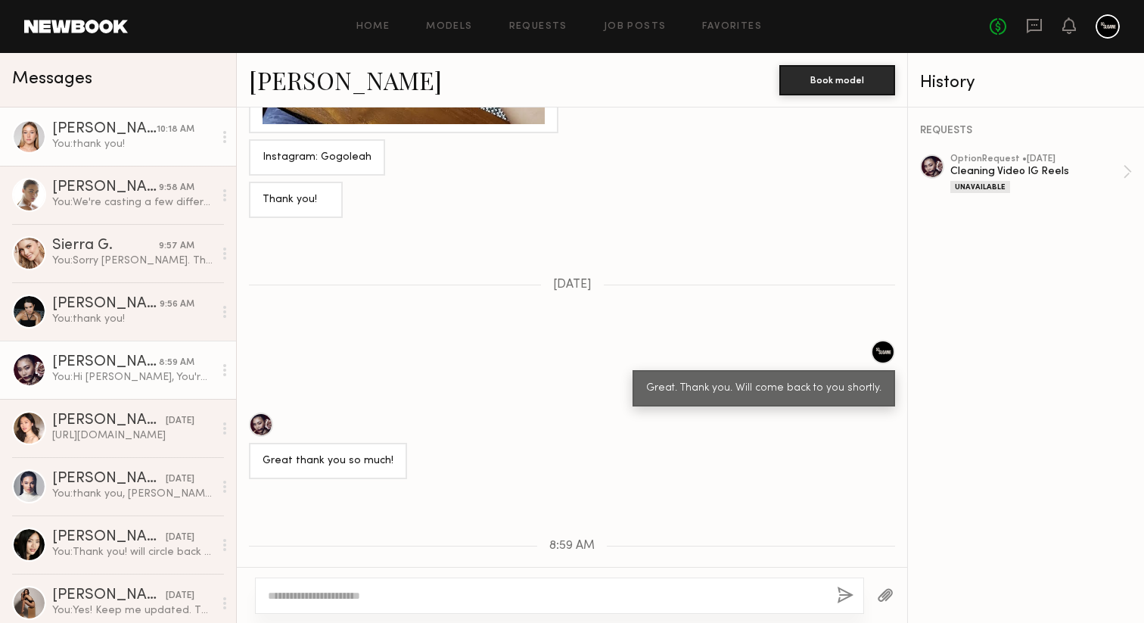
click at [114, 152] on link "Natalie C. 10:18 AM You: thank you!" at bounding box center [118, 136] width 236 height 58
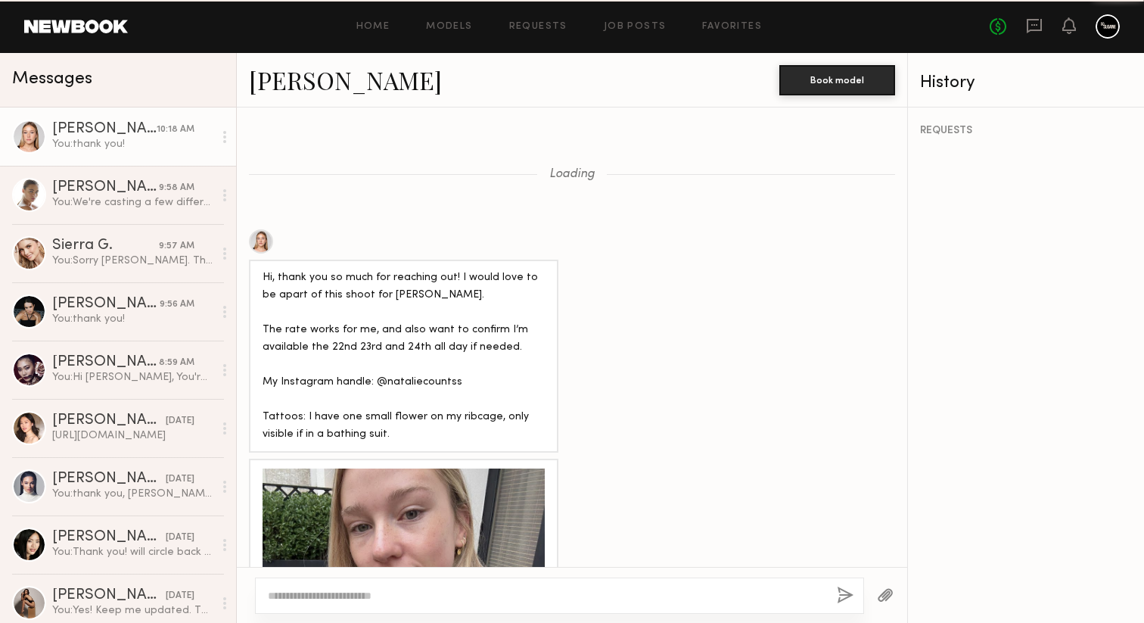
scroll to position [1500, 0]
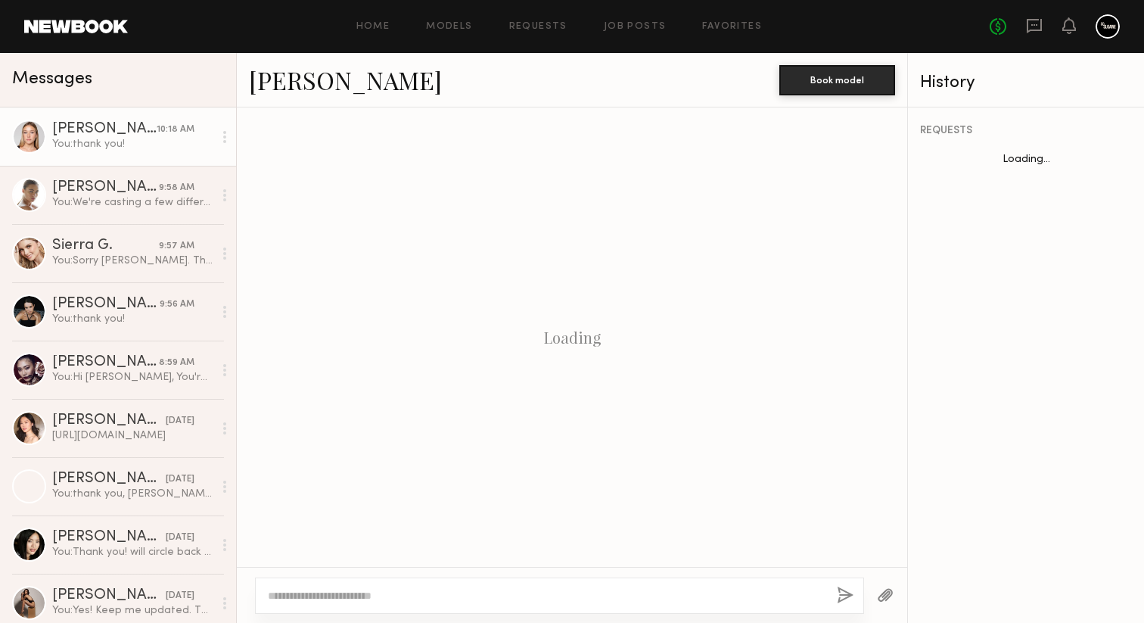
scroll to position [1500, 0]
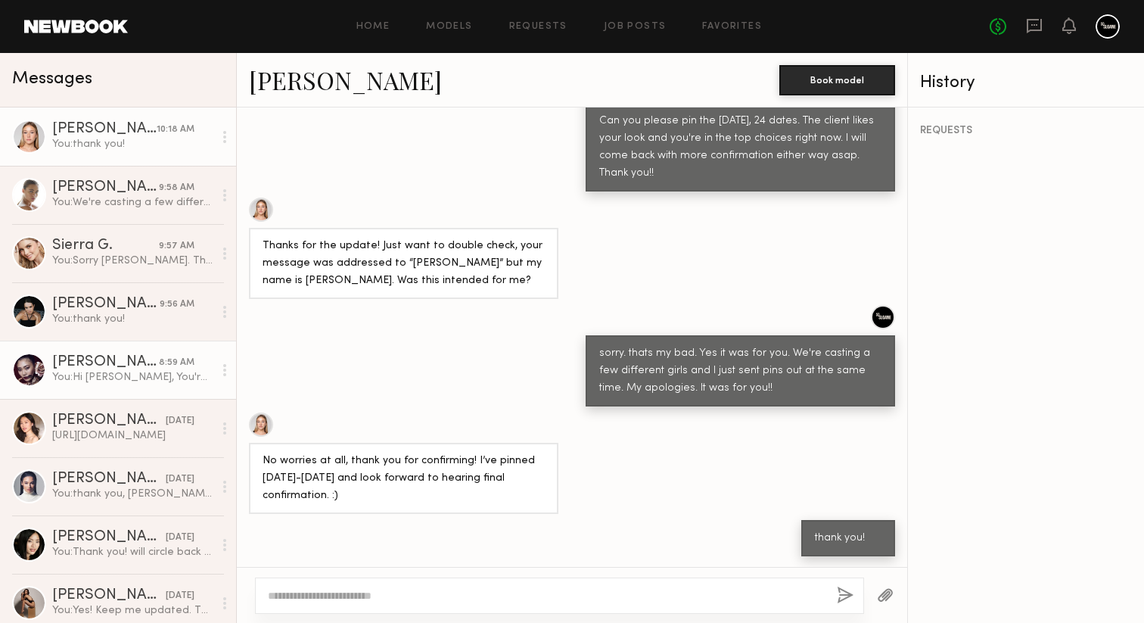
click at [143, 375] on div "You: Hi [PERSON_NAME], You're one of the clients top choices. We are not sure w…" at bounding box center [132, 377] width 161 height 14
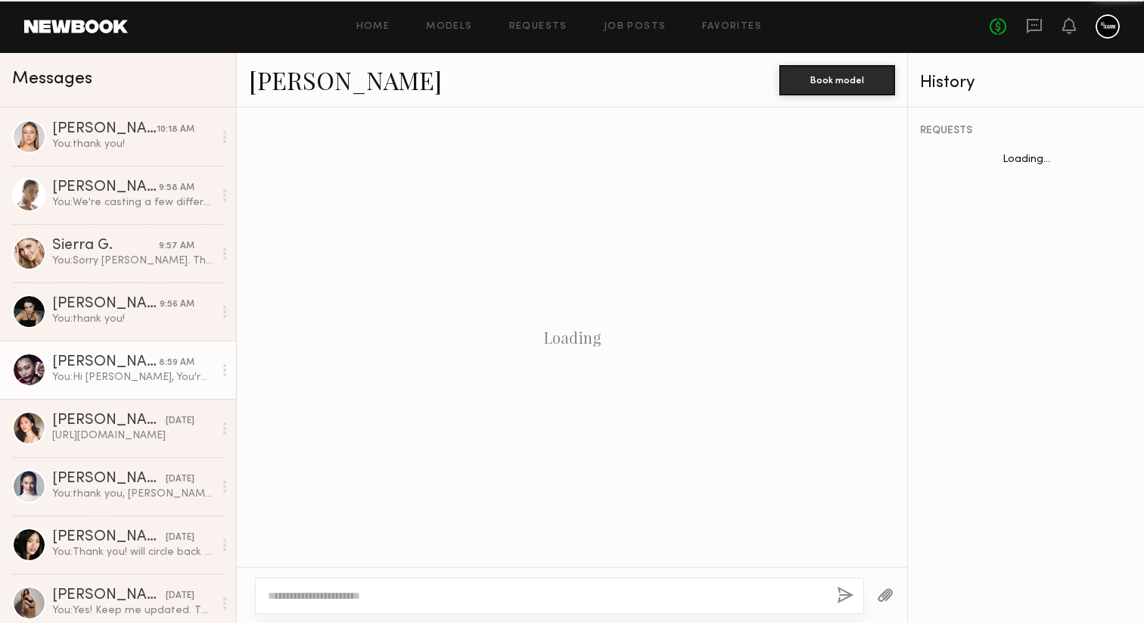
scroll to position [1968, 0]
